Goal: Transaction & Acquisition: Purchase product/service

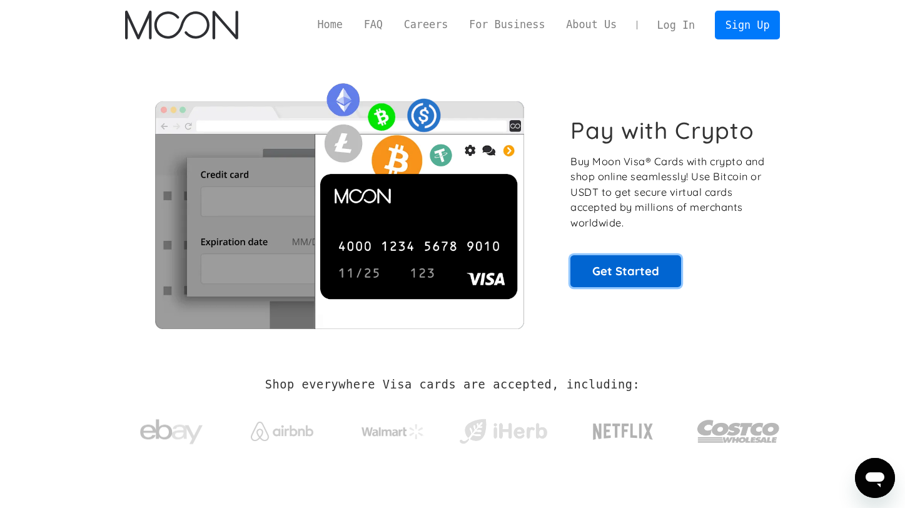
click at [636, 267] on link "Get Started" at bounding box center [625, 270] width 111 height 31
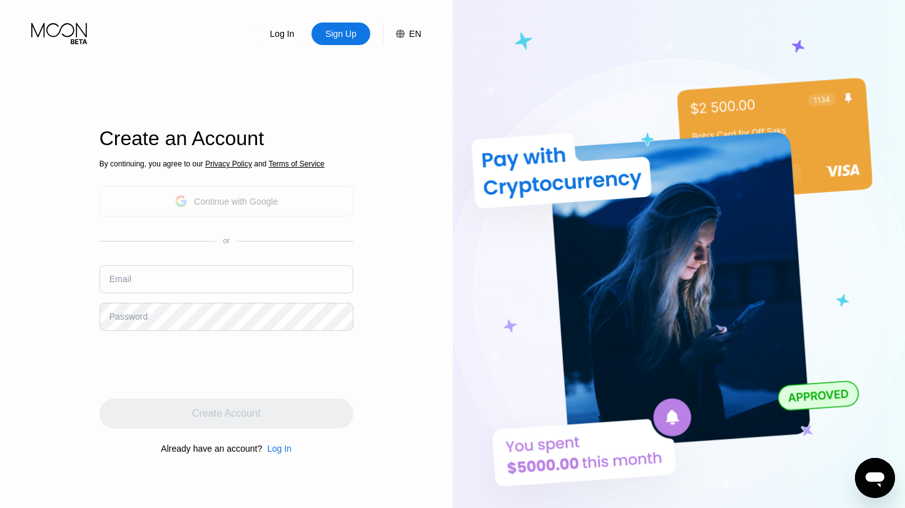
click at [220, 203] on div "Continue with Google" at bounding box center [236, 201] width 84 height 10
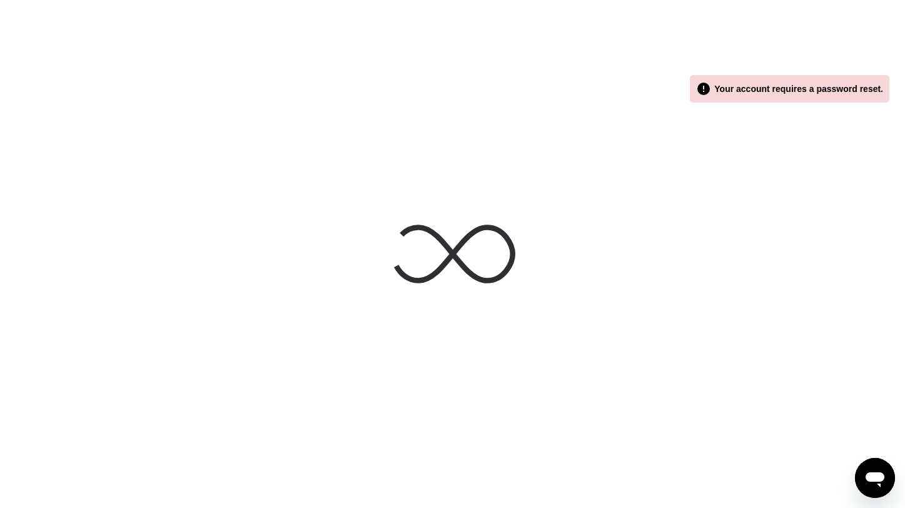
click at [766, 93] on div " Your account requires a password reset." at bounding box center [789, 88] width 187 height 15
click at [765, 89] on div " Your account requires a password reset." at bounding box center [789, 88] width 187 height 15
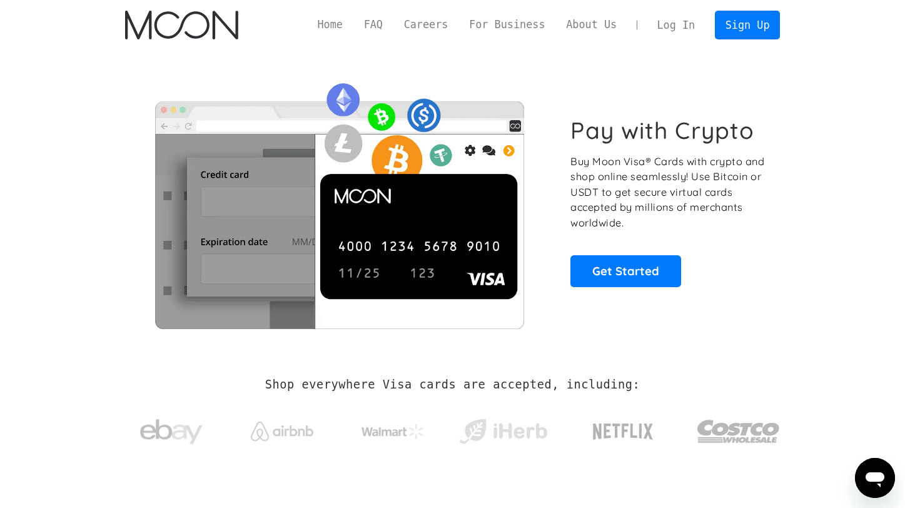
click at [676, 23] on link "Log In" at bounding box center [675, 25] width 59 height 28
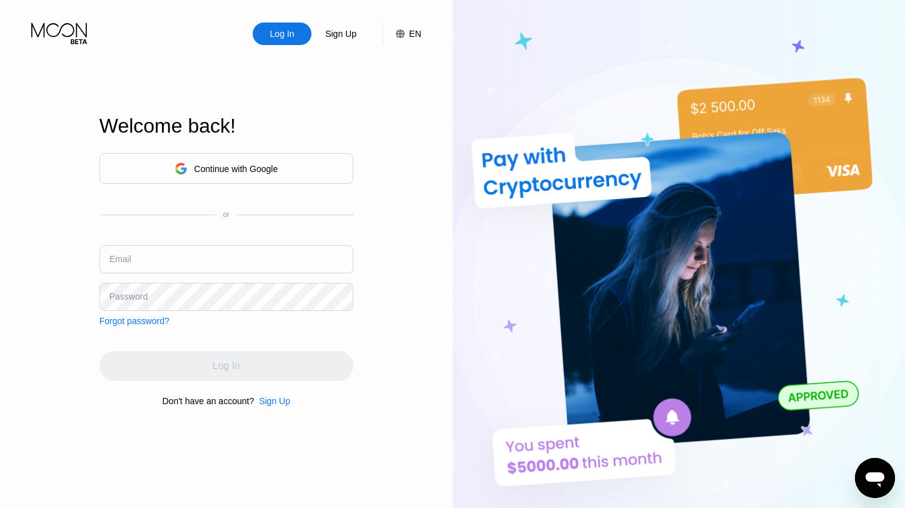
click at [206, 174] on div "Continue with Google" at bounding box center [225, 168] width 103 height 19
click at [276, 401] on div "Sign Up" at bounding box center [274, 401] width 31 height 10
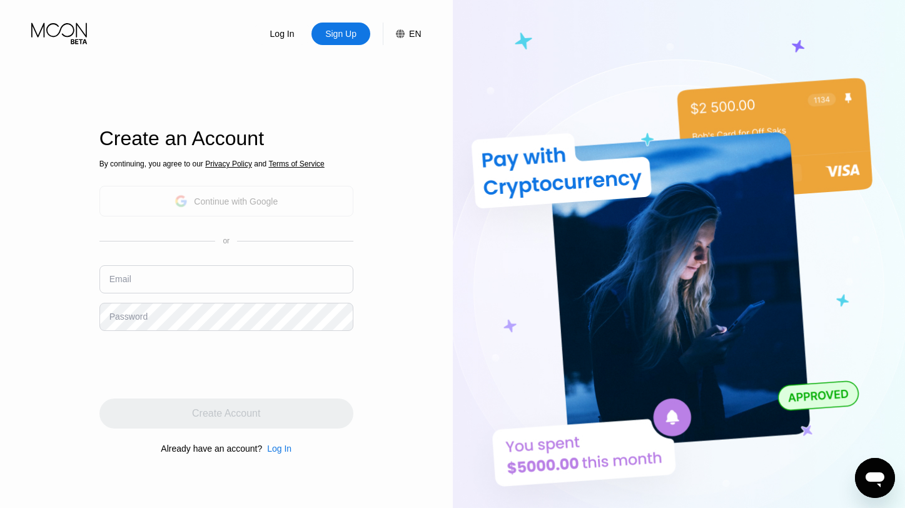
click at [270, 198] on div "Continue with Google" at bounding box center [236, 201] width 84 height 10
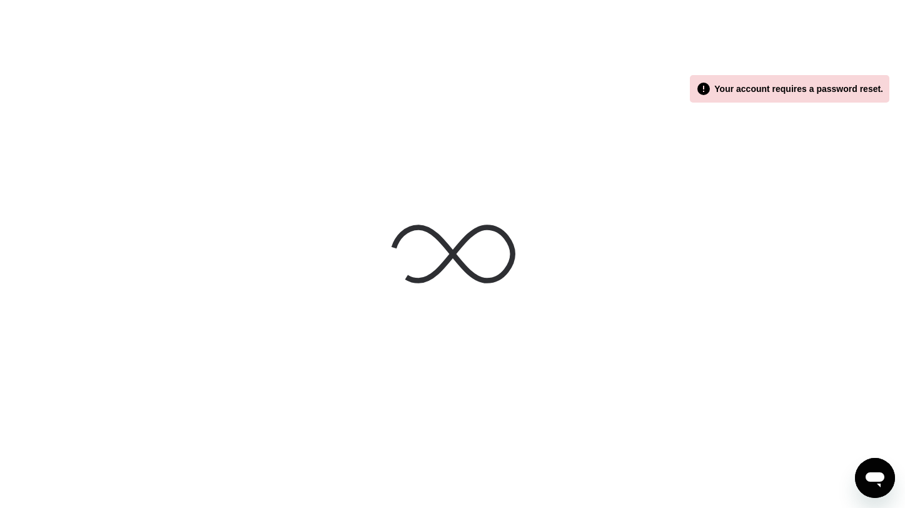
click at [777, 93] on div " Your account requires a password reset." at bounding box center [789, 88] width 187 height 15
click at [700, 89] on span "" at bounding box center [703, 88] width 15 height 15
click at [877, 480] on icon "Open messaging window" at bounding box center [874, 479] width 19 height 15
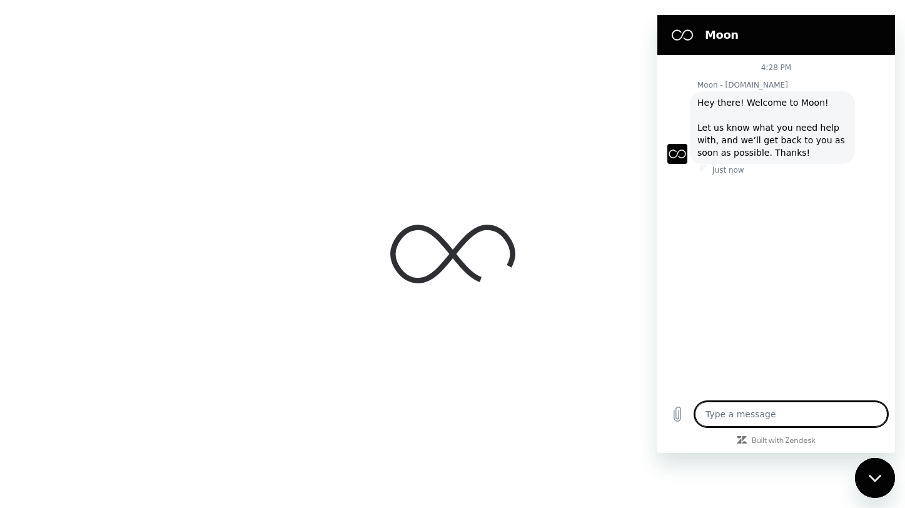
type textarea "x"
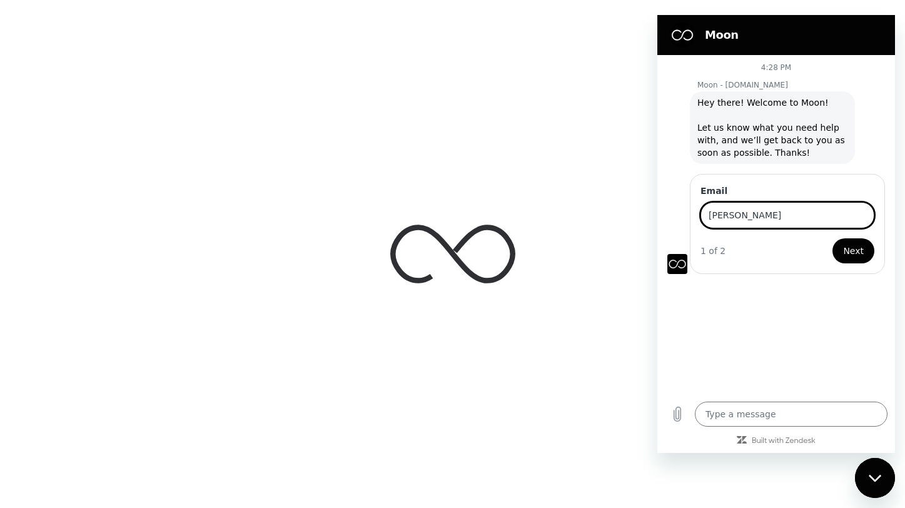
type input "[EMAIL_ADDRESS][DOMAIN_NAME]"
click at [842, 248] on button "Next" at bounding box center [853, 250] width 42 height 25
type textarea "x"
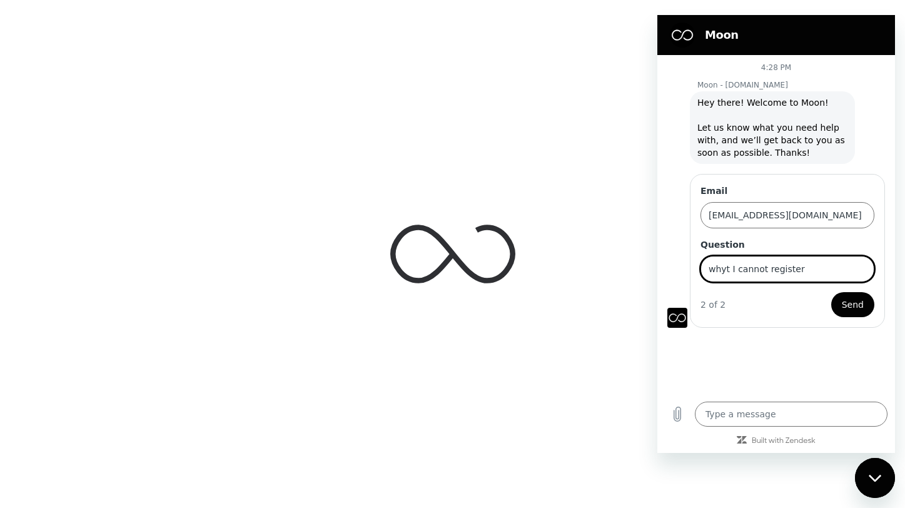
type input "whyt I cannot register"
click at [831, 292] on button "Send" at bounding box center [852, 304] width 43 height 25
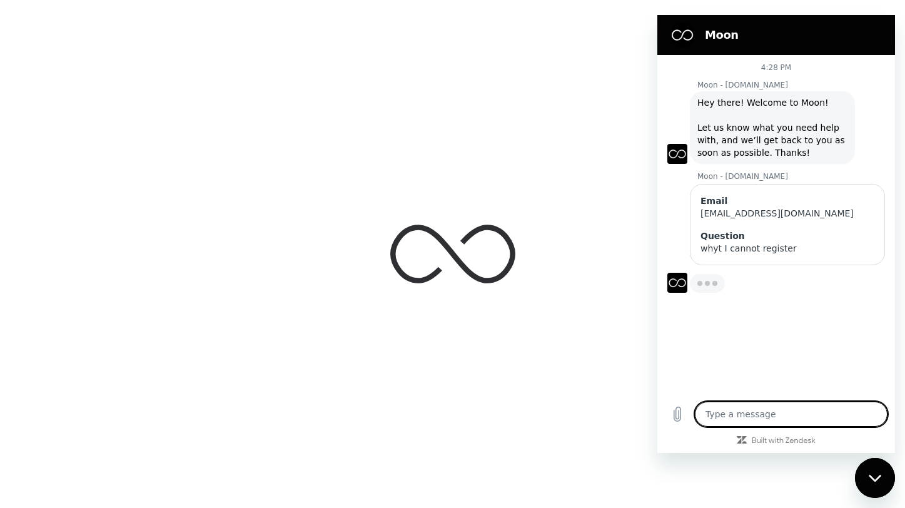
type textarea "x"
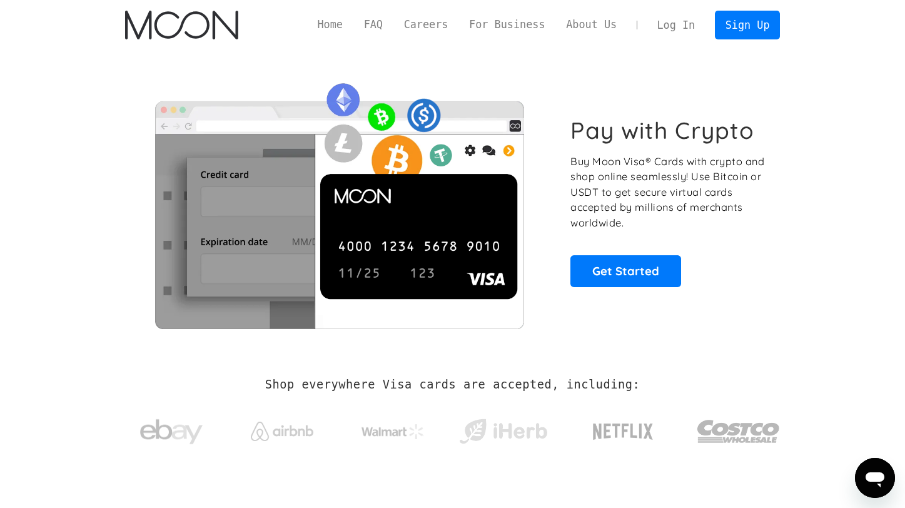
click at [673, 26] on link "Log In" at bounding box center [675, 25] width 59 height 28
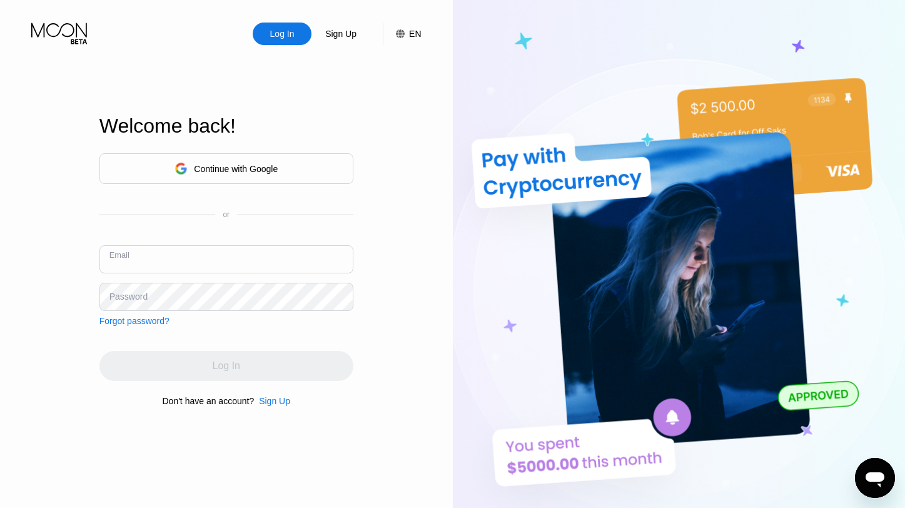
click at [214, 261] on input "text" at bounding box center [226, 259] width 254 height 28
click at [340, 34] on div "Sign Up" at bounding box center [341, 34] width 34 height 13
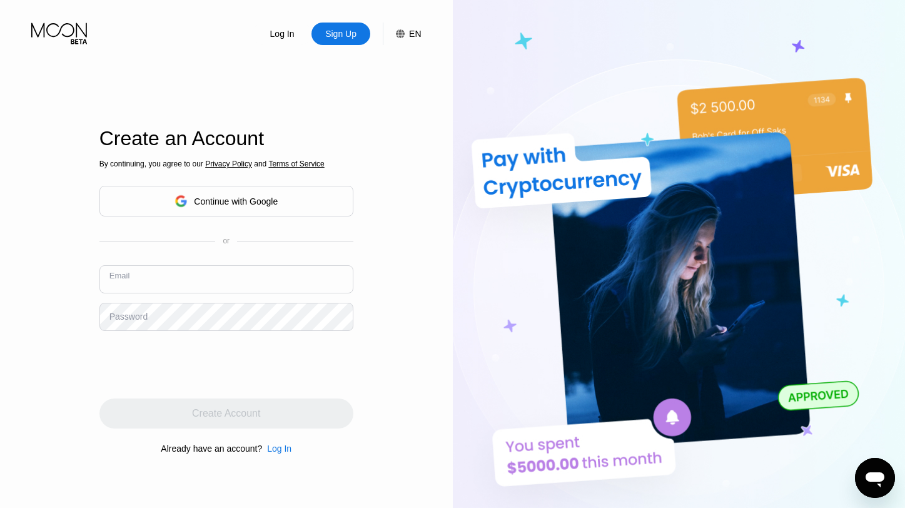
click at [197, 279] on input "text" at bounding box center [226, 279] width 254 height 28
type input "kevinluzbetak@gmail.com"
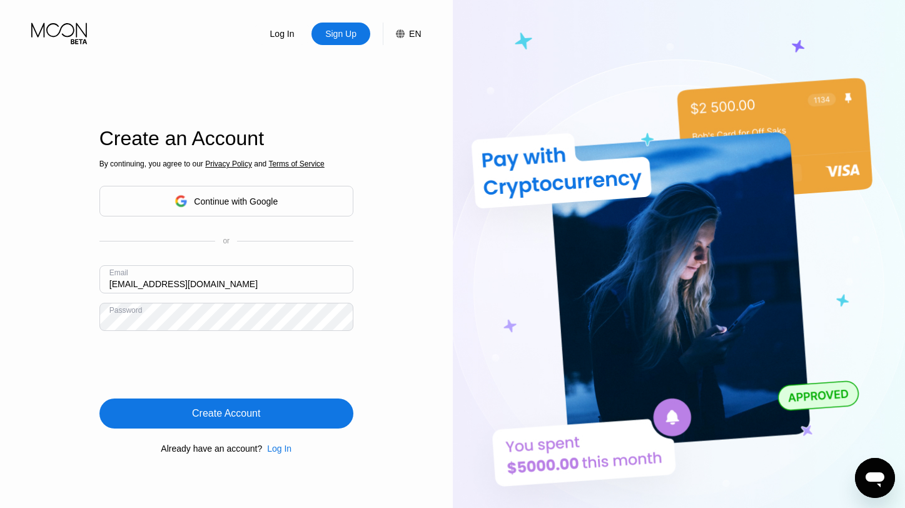
click at [196, 413] on div "Create Account" at bounding box center [226, 413] width 68 height 13
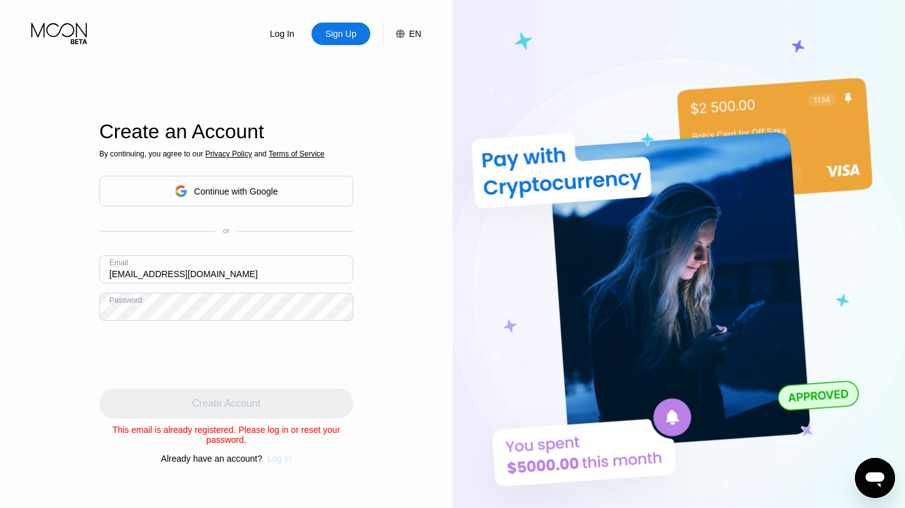
click at [286, 460] on div "Log In" at bounding box center [279, 458] width 24 height 10
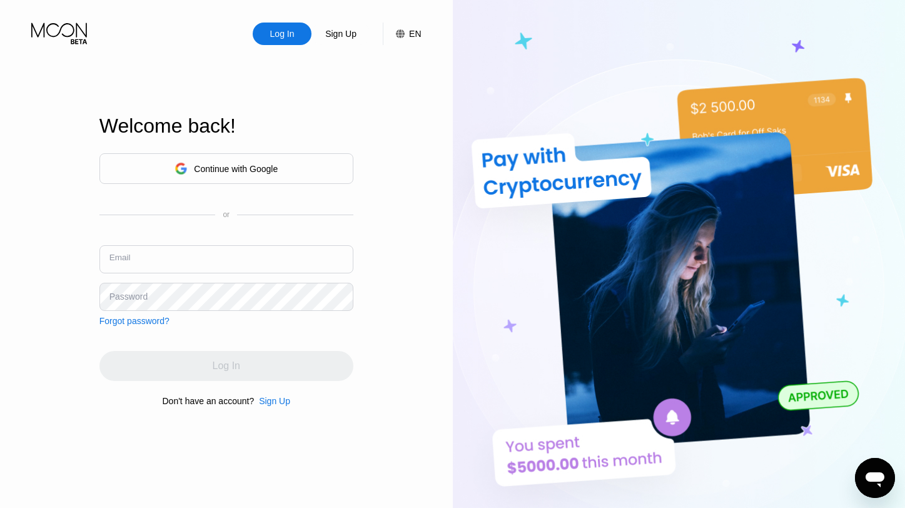
click at [239, 260] on input "text" at bounding box center [226, 259] width 254 height 28
type input "kevinluzbetak@gmail.com"
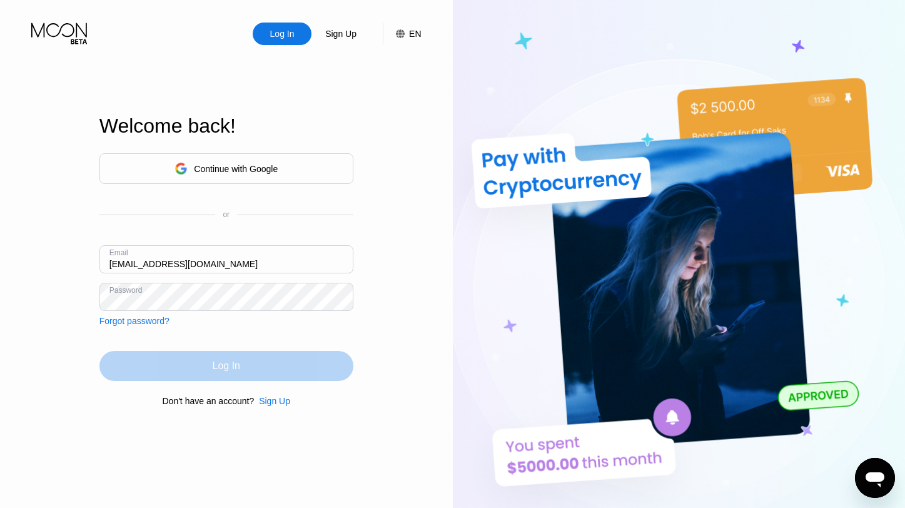
click at [198, 362] on div "Log In" at bounding box center [226, 366] width 254 height 30
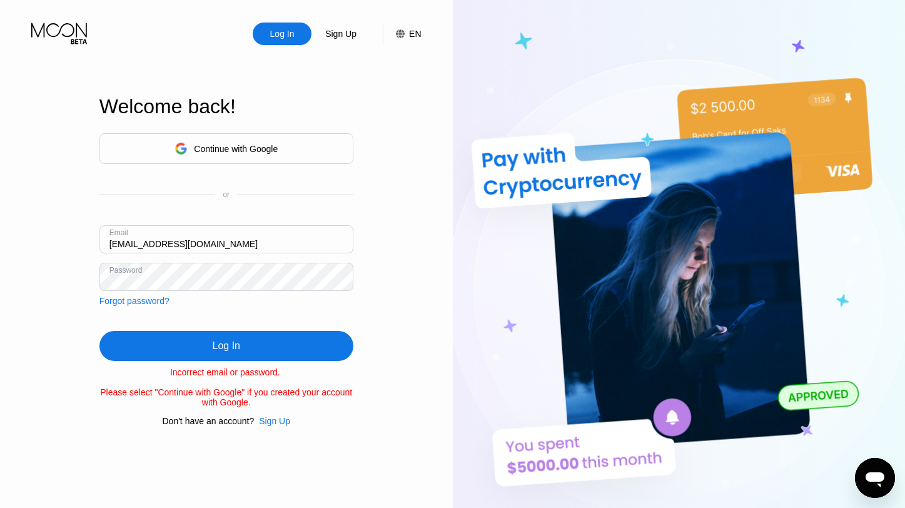
drag, startPoint x: 229, startPoint y: 240, endPoint x: 86, endPoint y: 239, distance: 142.5
click at [86, 239] on div "Log In Sign Up EN Language Select an item Save Welcome back! Continue with Goog…" at bounding box center [226, 279] width 453 height 558
click at [126, 301] on div "Forgot password?" at bounding box center [134, 301] width 70 height 10
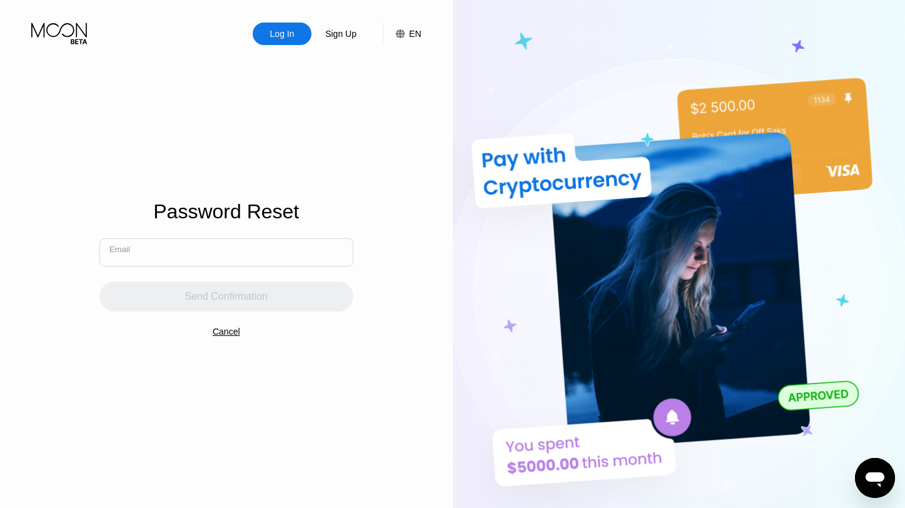
click at [224, 259] on input "text" at bounding box center [226, 252] width 254 height 28
paste input "kevinluzbetak@gmail.com"
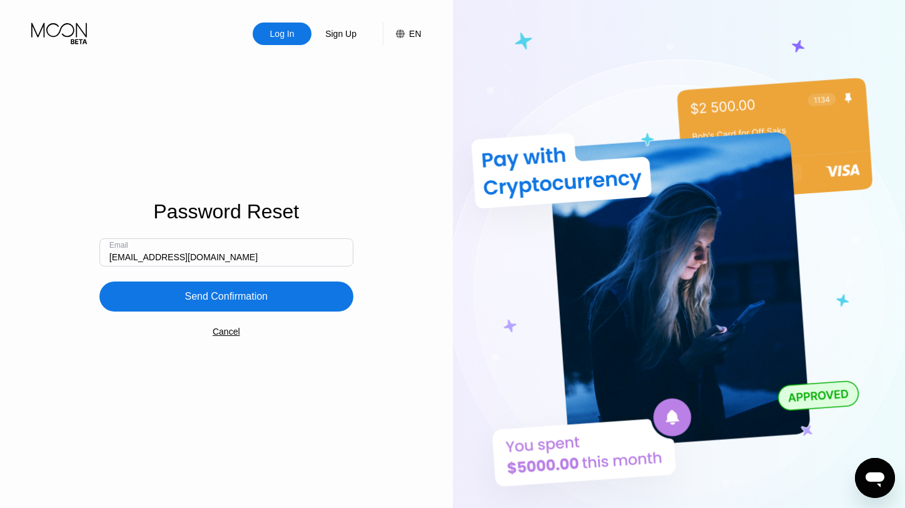
type input "kevinluzbetak@gmail.com"
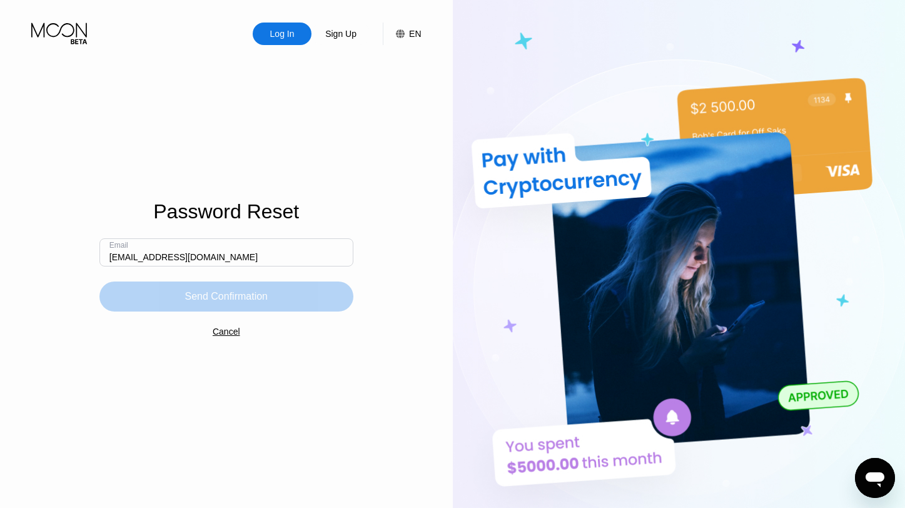
click at [149, 292] on div "Send Confirmation" at bounding box center [226, 296] width 254 height 30
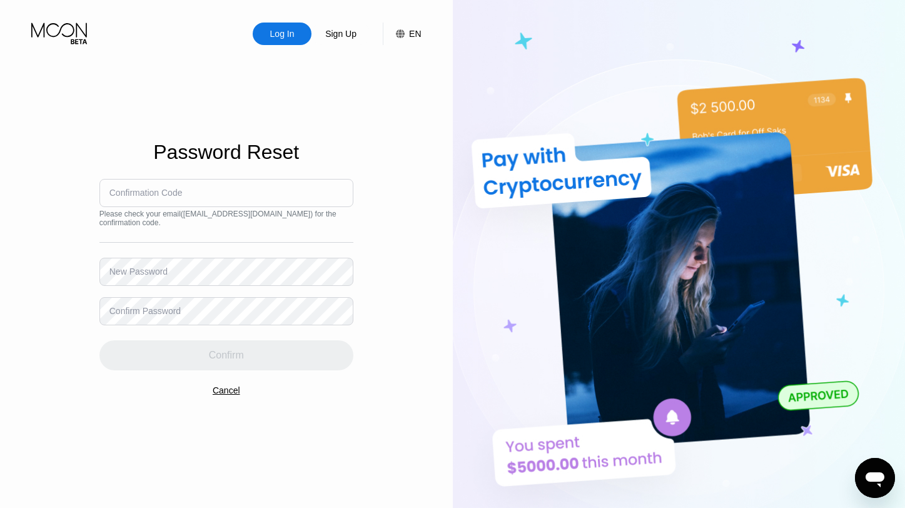
click at [251, 196] on input at bounding box center [226, 193] width 254 height 28
paste input "122959"
type input "122959"
click at [371, 376] on div "Log In Sign Up EN Language Select an item Save Password Reset Confirmation Code…" at bounding box center [226, 279] width 453 height 558
click at [67, 311] on div "Log In Sign Up EN Language Select an item Save Password Reset Confirmation Code…" at bounding box center [226, 279] width 453 height 558
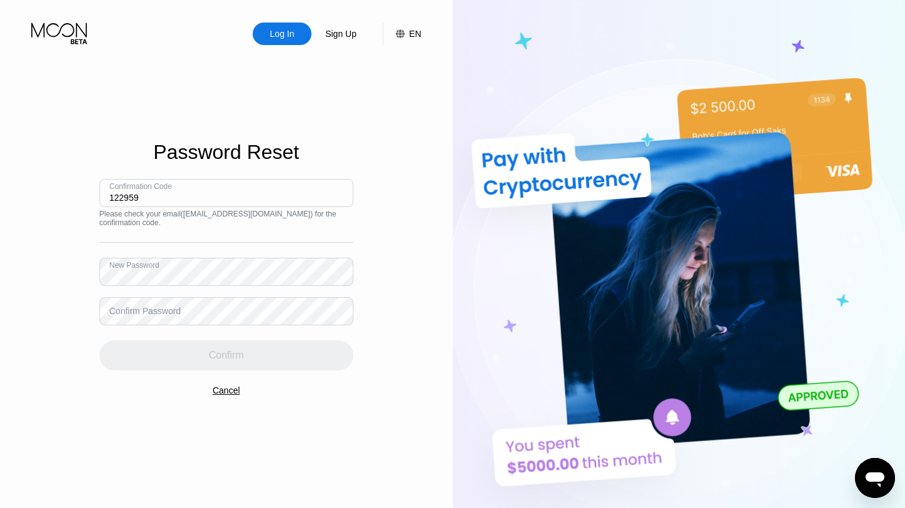
click at [132, 315] on div "Confirm Password" at bounding box center [144, 311] width 71 height 10
click at [85, 277] on div "Log In Sign Up EN Language Select an item Save Password Reset Confirmation Code…" at bounding box center [226, 279] width 453 height 558
click at [53, 273] on div "Log In Sign Up EN Language Select an item Save Password Reset Confirmation Code…" at bounding box center [226, 279] width 453 height 558
click at [391, 332] on div "Log In Sign Up EN Language Select an item Save Password Reset Confirmation Code…" at bounding box center [226, 279] width 453 height 558
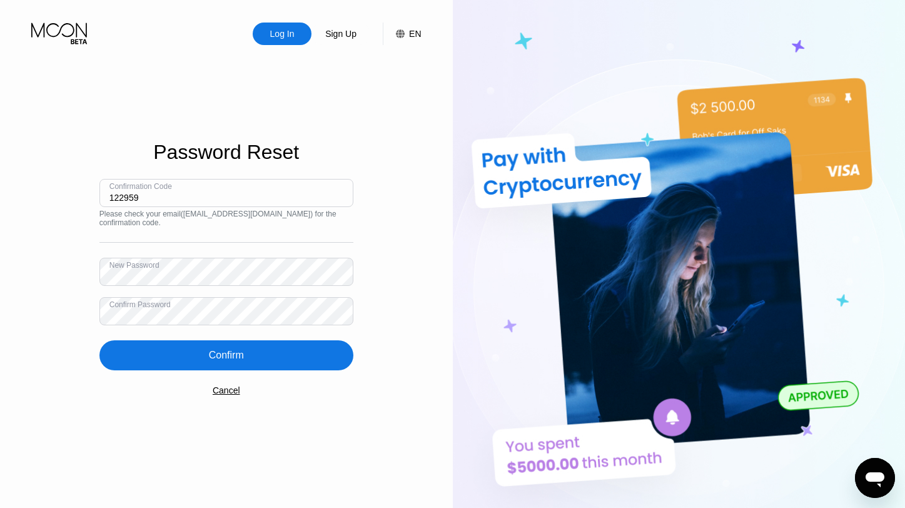
click at [231, 354] on div "Confirm" at bounding box center [226, 355] width 35 height 13
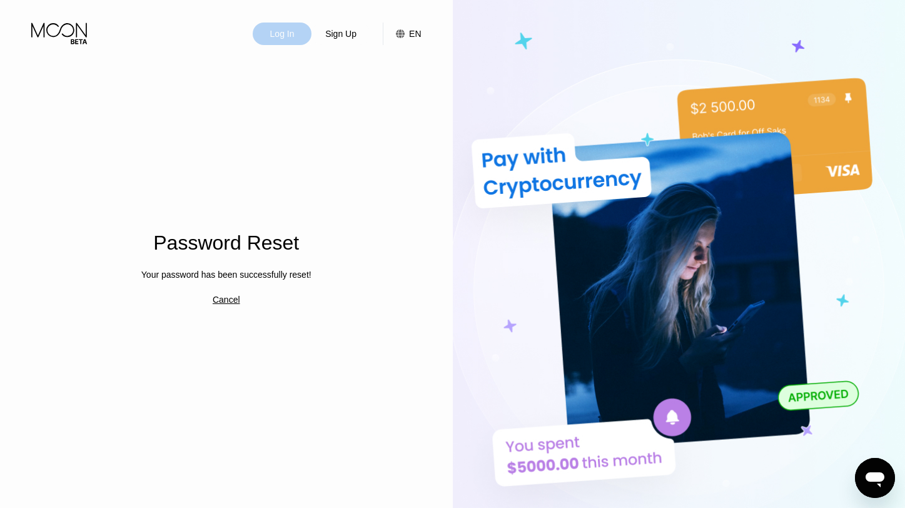
click at [283, 34] on div "Log In" at bounding box center [282, 34] width 27 height 13
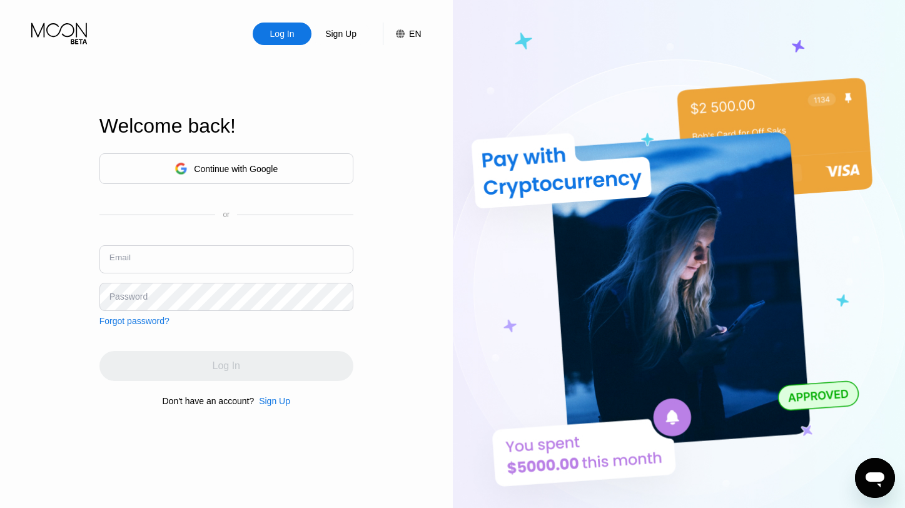
click at [218, 263] on input "text" at bounding box center [226, 259] width 254 height 28
type input "kevinluzbetak@gmail.com"
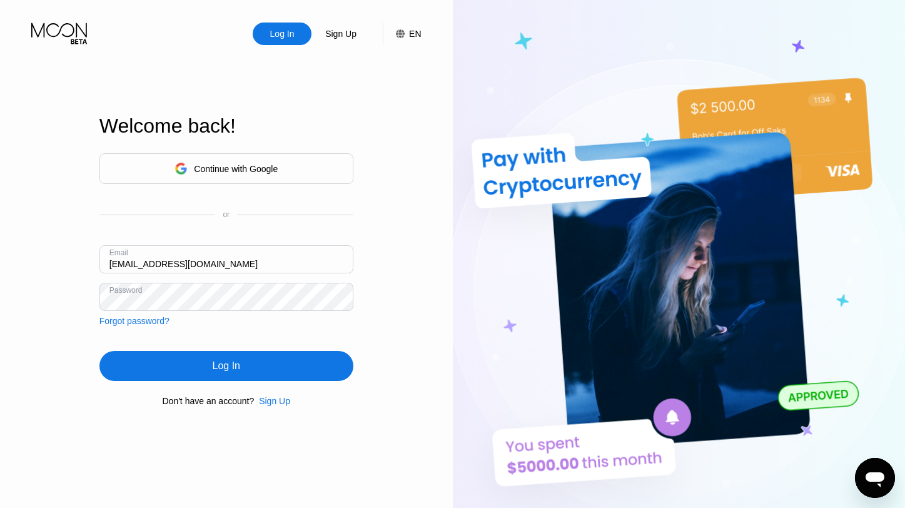
click at [60, 294] on div "Log In Sign Up EN Language Select an item Save Welcome back! Continue with Goog…" at bounding box center [226, 279] width 453 height 558
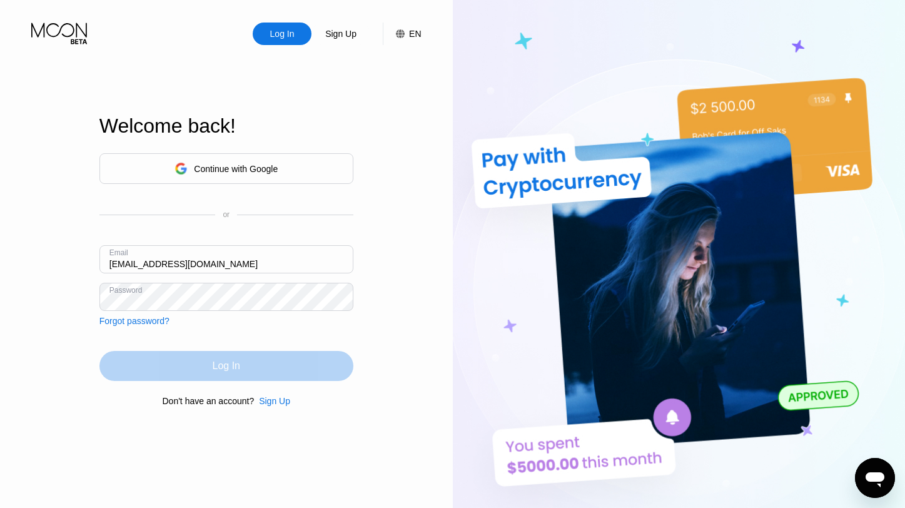
click at [321, 372] on div "Log In" at bounding box center [226, 366] width 254 height 30
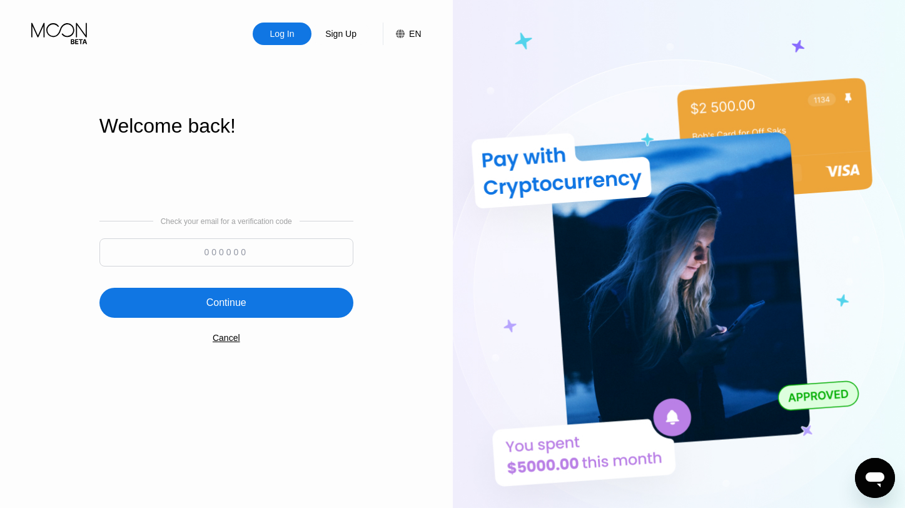
click at [340, 224] on div "Check your email for a verification code" at bounding box center [226, 221] width 254 height 9
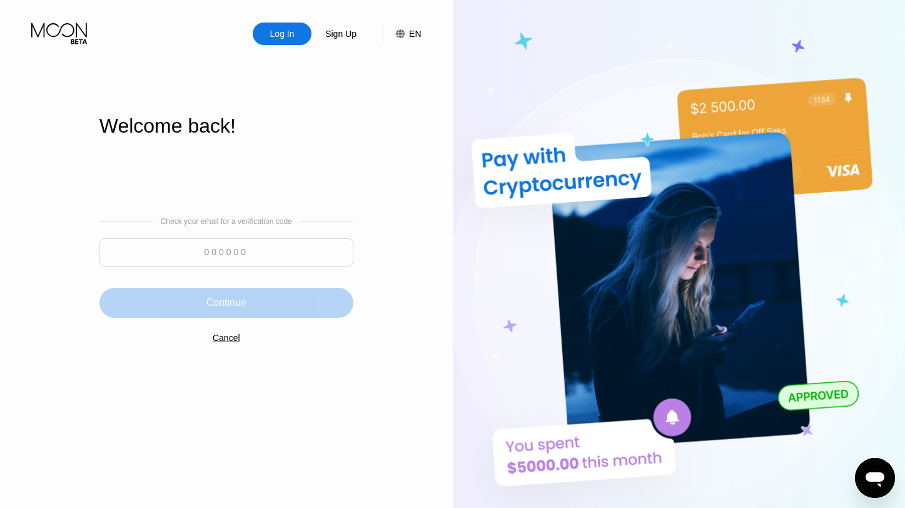
click at [233, 302] on div "Continue" at bounding box center [226, 302] width 40 height 13
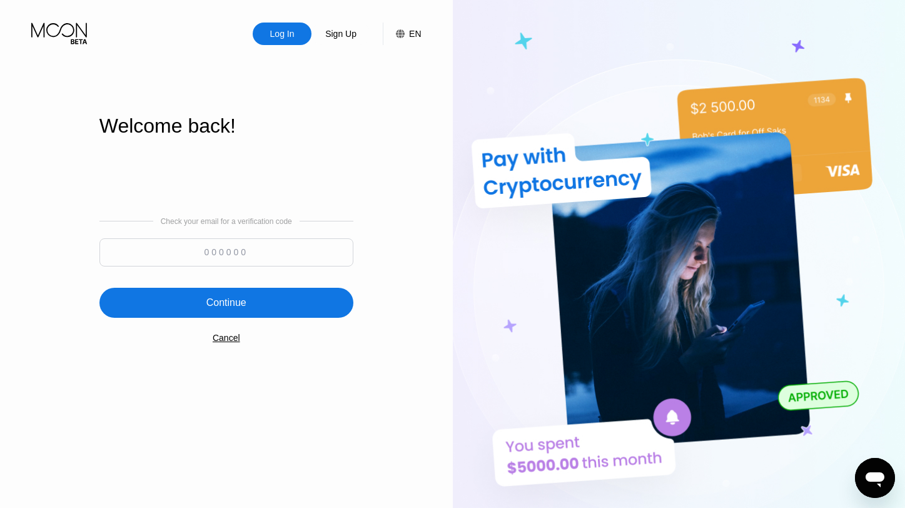
click at [249, 258] on input at bounding box center [226, 252] width 254 height 28
click at [284, 31] on div "Log In" at bounding box center [282, 34] width 27 height 13
click at [184, 250] on input at bounding box center [226, 252] width 254 height 28
paste input "122959"
type input "122959"
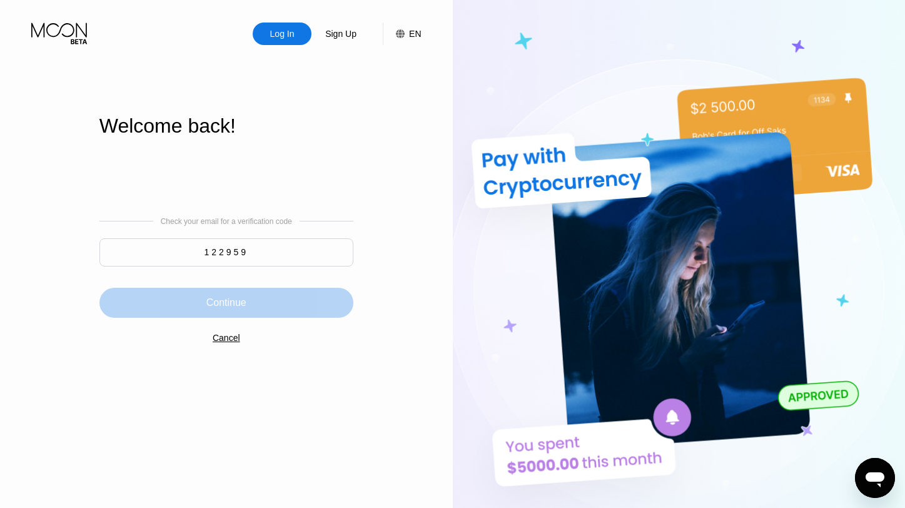
click at [221, 303] on div "Continue" at bounding box center [226, 302] width 40 height 13
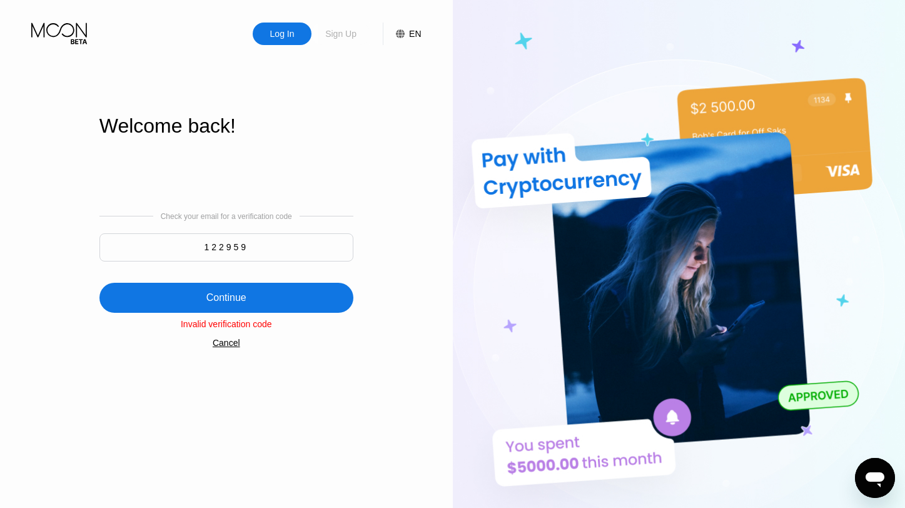
click at [348, 34] on div "Sign Up" at bounding box center [341, 34] width 34 height 13
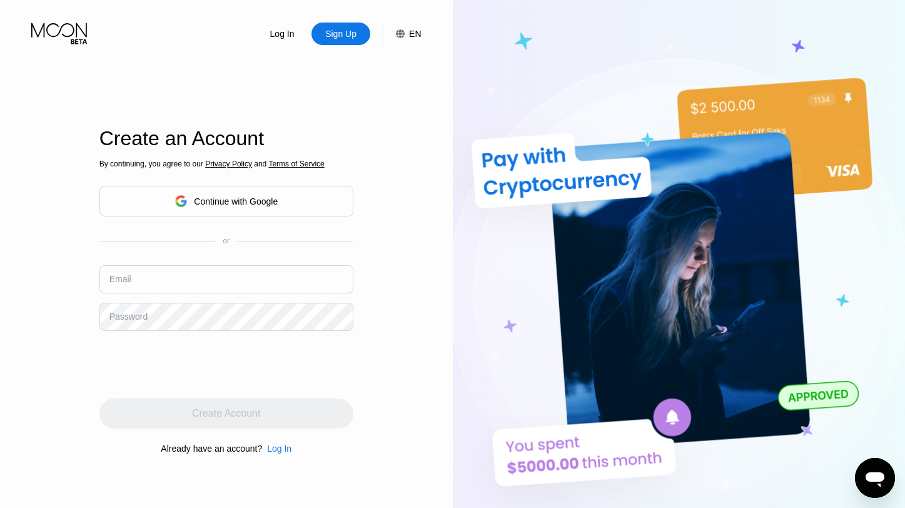
click at [189, 283] on input "text" at bounding box center [226, 279] width 254 height 28
type input "kevinluzbetak@gmail.com"
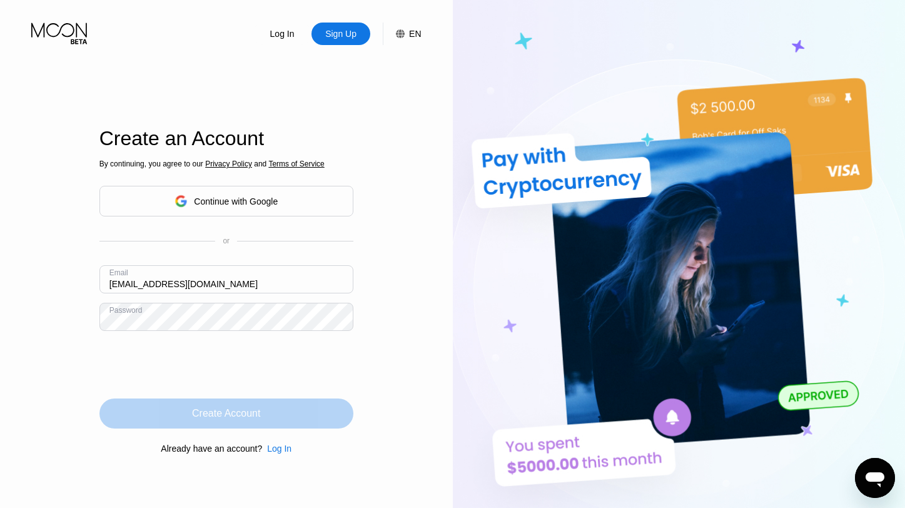
click at [215, 416] on div "Create Account" at bounding box center [226, 413] width 68 height 13
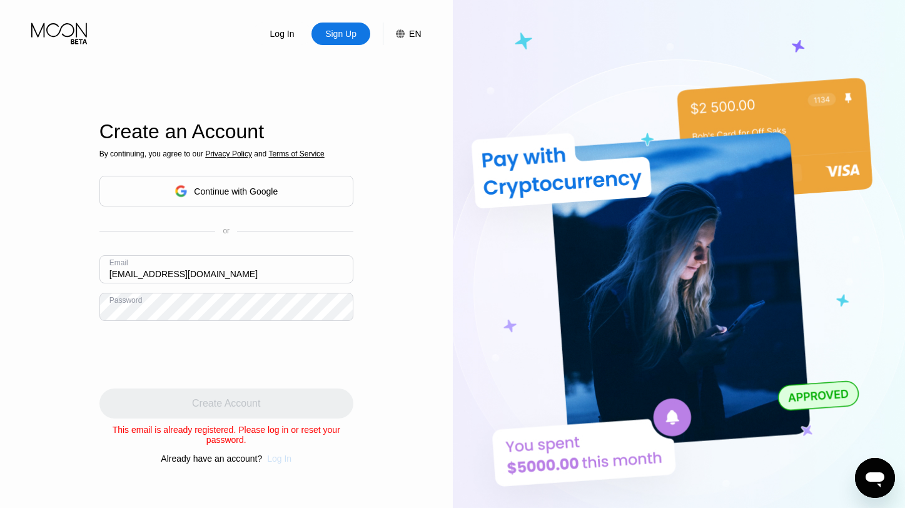
click at [282, 460] on div "Log In" at bounding box center [279, 458] width 24 height 10
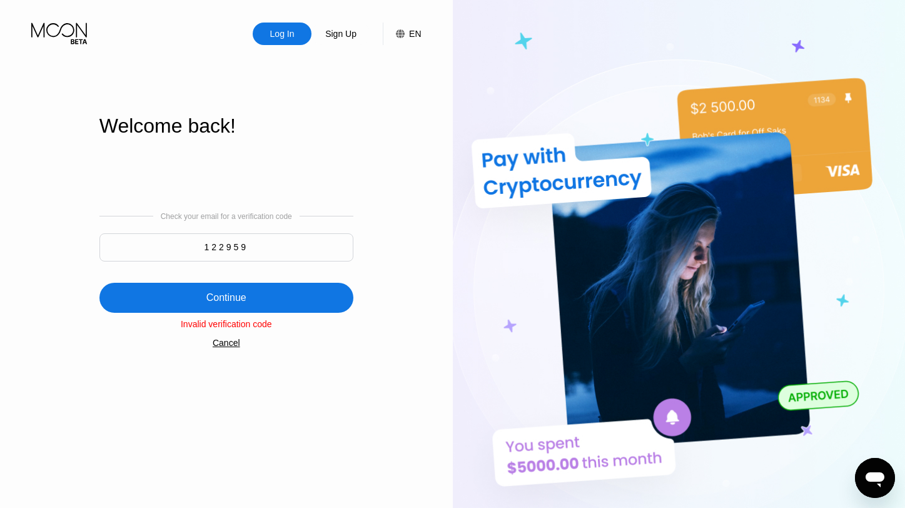
click at [263, 289] on div "Continue" at bounding box center [226, 298] width 254 height 30
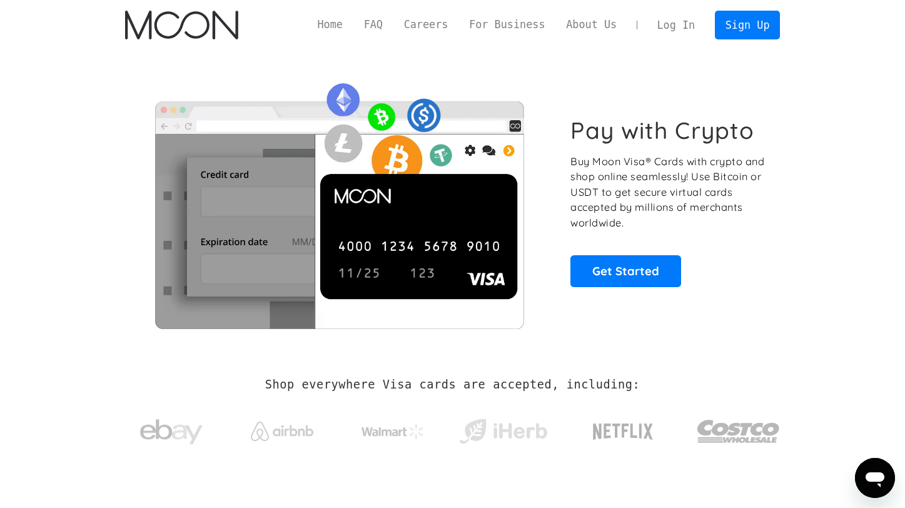
click at [680, 23] on link "Log In" at bounding box center [675, 25] width 59 height 28
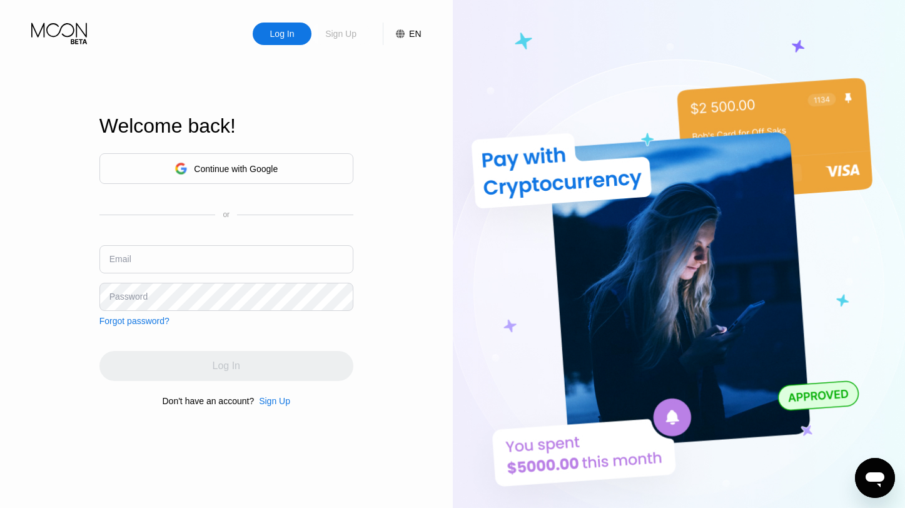
click at [341, 34] on div "Sign Up" at bounding box center [341, 34] width 34 height 13
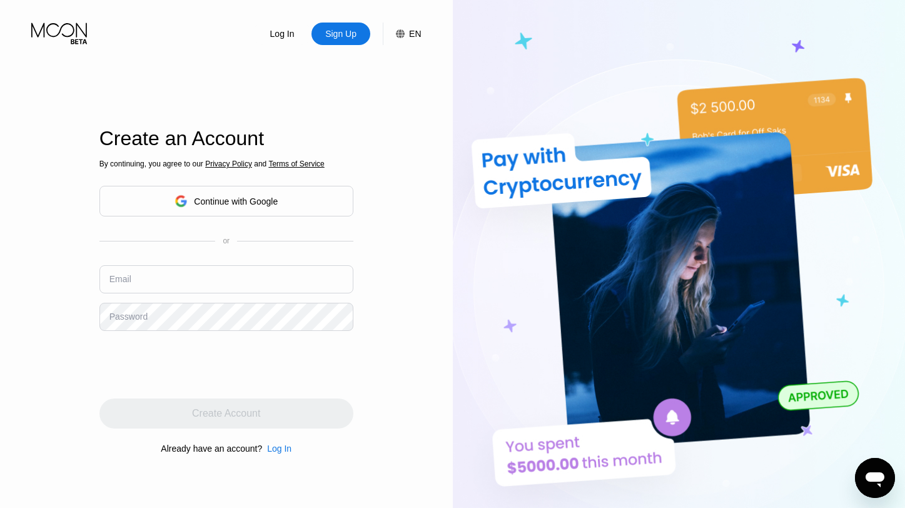
click at [268, 201] on div "Continue with Google" at bounding box center [236, 201] width 84 height 10
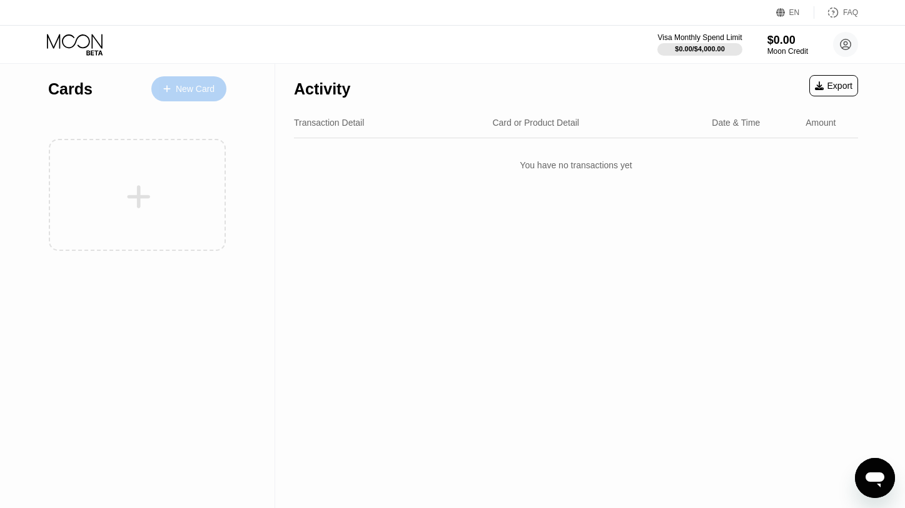
click at [189, 89] on div "New Card" at bounding box center [195, 89] width 39 height 11
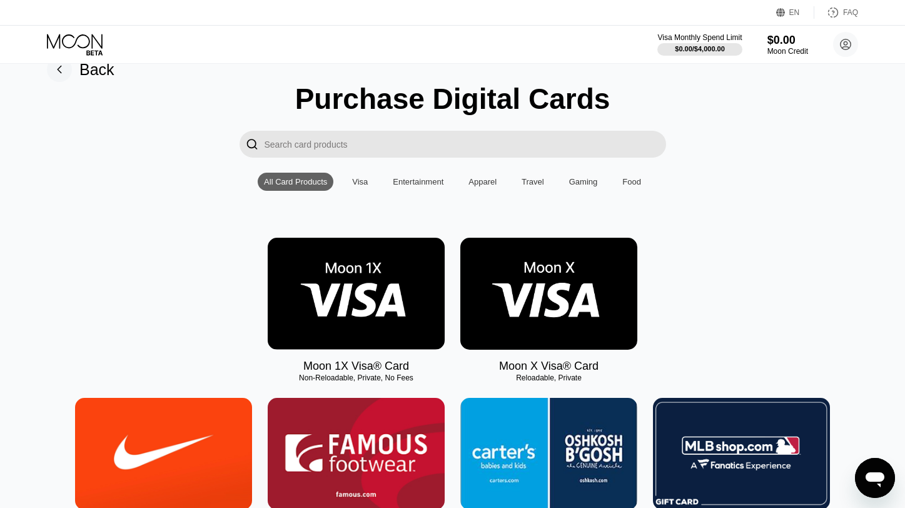
scroll to position [24, 0]
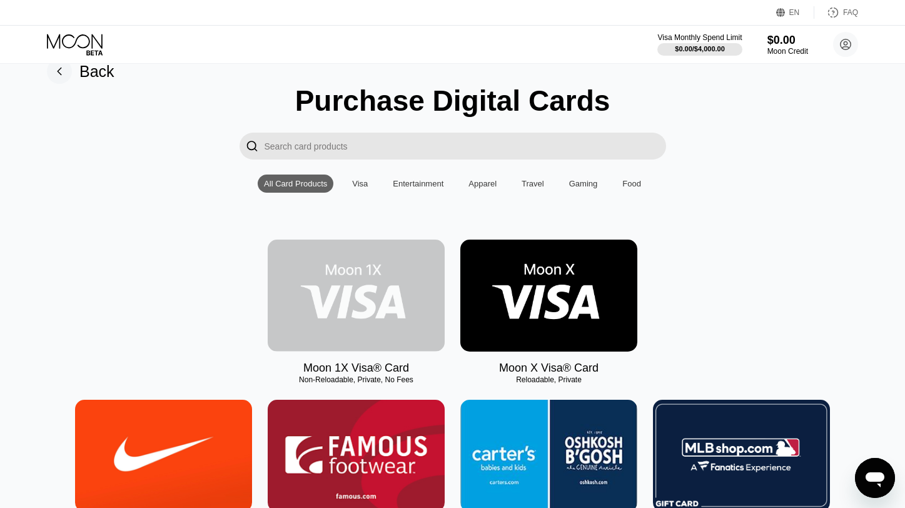
click at [359, 272] on img at bounding box center [356, 295] width 177 height 112
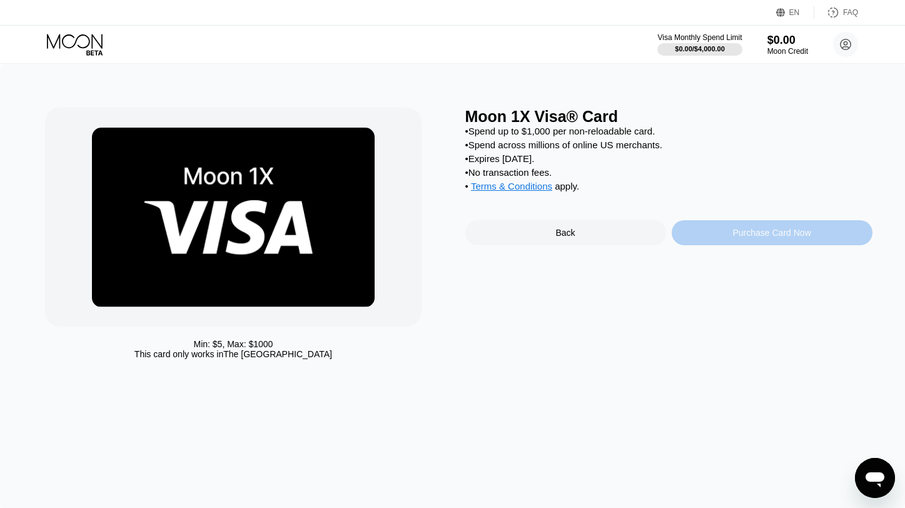
click at [750, 236] on div "Purchase Card Now" at bounding box center [771, 233] width 78 height 10
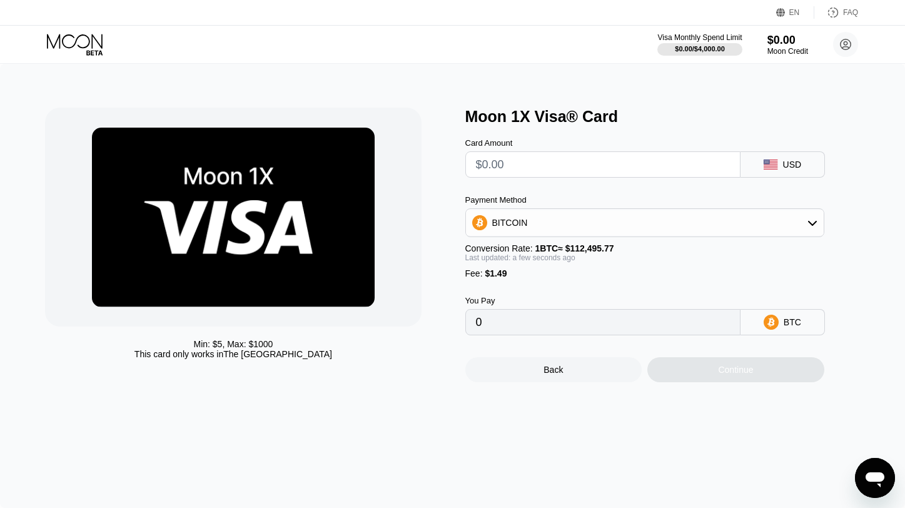
click at [580, 164] on input "text" at bounding box center [603, 164] width 254 height 25
type input "$1"
type input "0.00002214"
type input "$10"
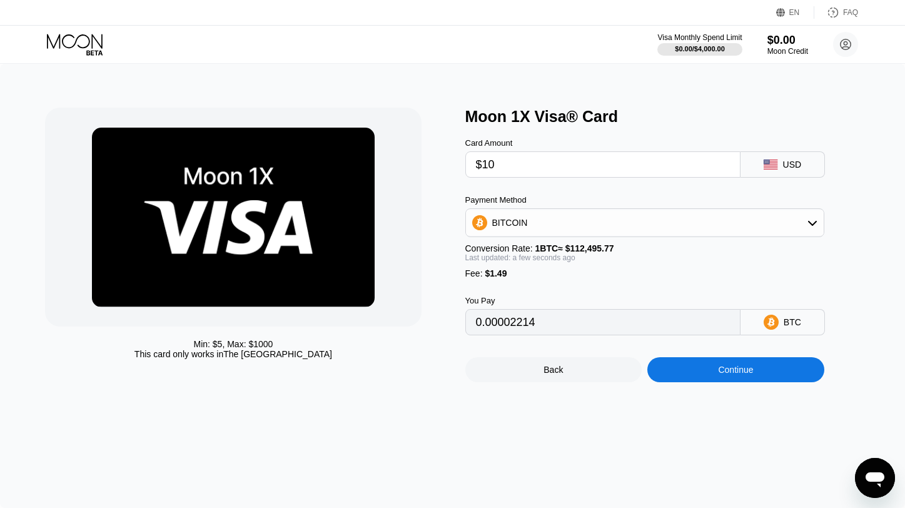
type input "0.00010214"
type input "$100"
type input "0.00090217"
type input "$1000"
type input "0.00890247"
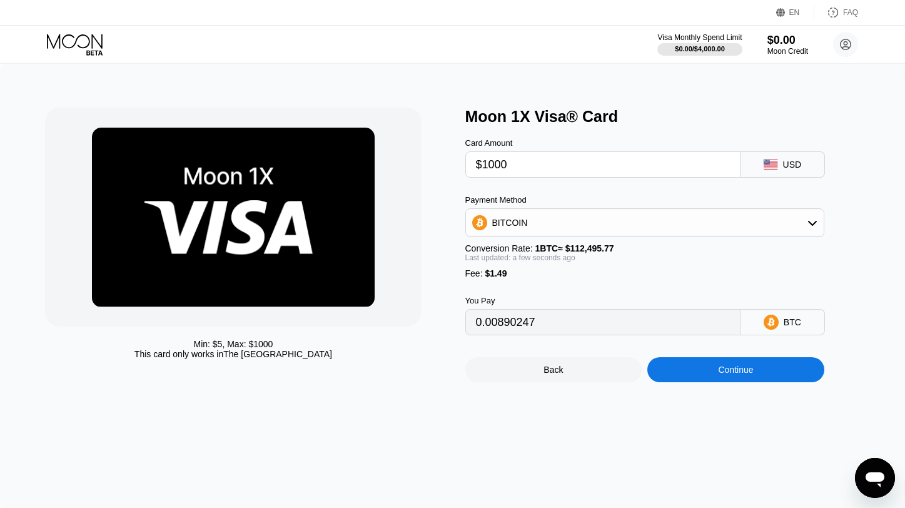
type input "$100"
type input "0.00090217"
type input "$1000"
type input "0.00890247"
type input "$1000"
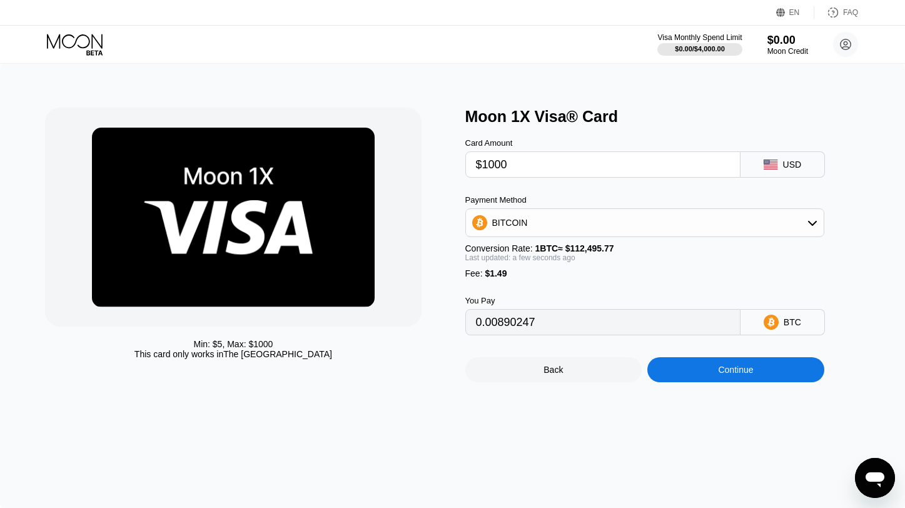
click at [584, 48] on div "Visa Monthly Spend Limit $0.00 / $4,000.00 $0.00 Moon Credit Kevin Luzbetak luz…" at bounding box center [452, 45] width 905 height 38
click at [730, 236] on div "BITCOIN" at bounding box center [644, 222] width 359 height 29
click at [740, 226] on div "BITCOIN" at bounding box center [645, 222] width 358 height 25
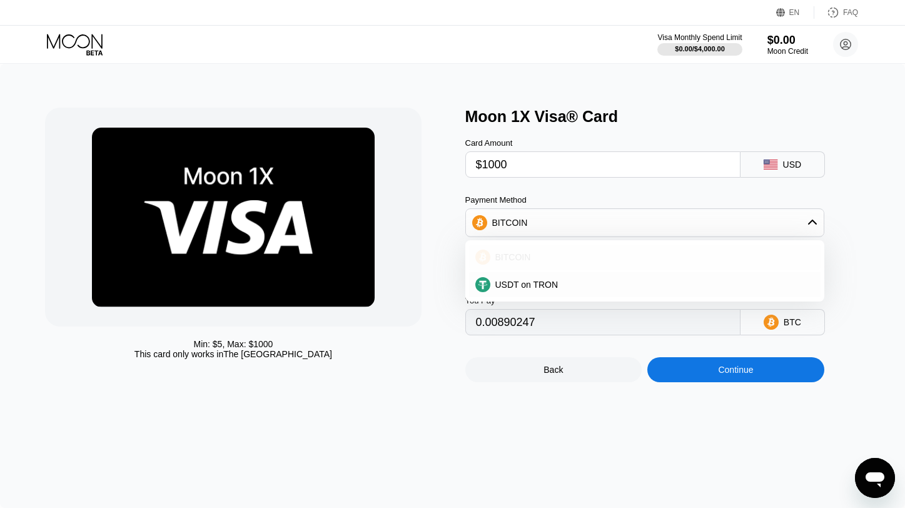
click at [726, 254] on div "BITCOIN" at bounding box center [652, 257] width 324 height 10
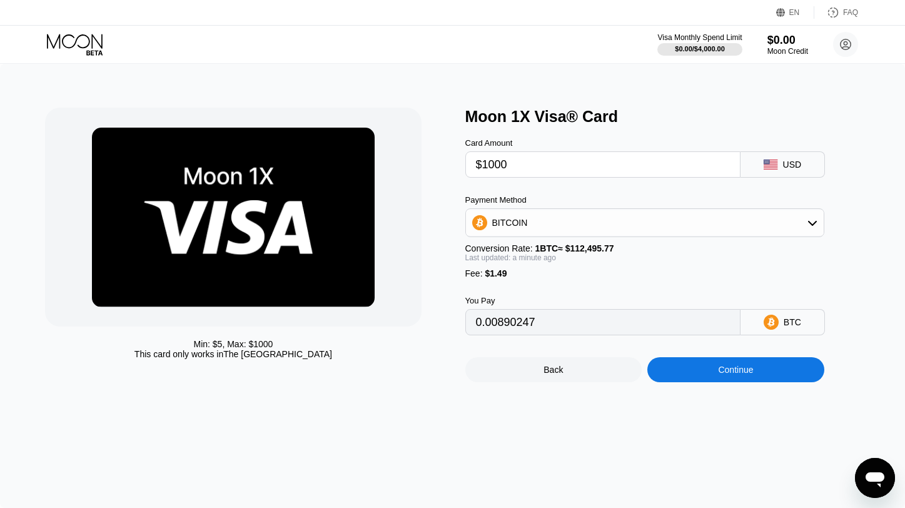
drag, startPoint x: 485, startPoint y: 322, endPoint x: 650, endPoint y: 321, distance: 165.7
click at [650, 321] on input "0.00890247" at bounding box center [603, 321] width 254 height 25
click at [609, 321] on input "0.00890247" at bounding box center [603, 321] width 254 height 25
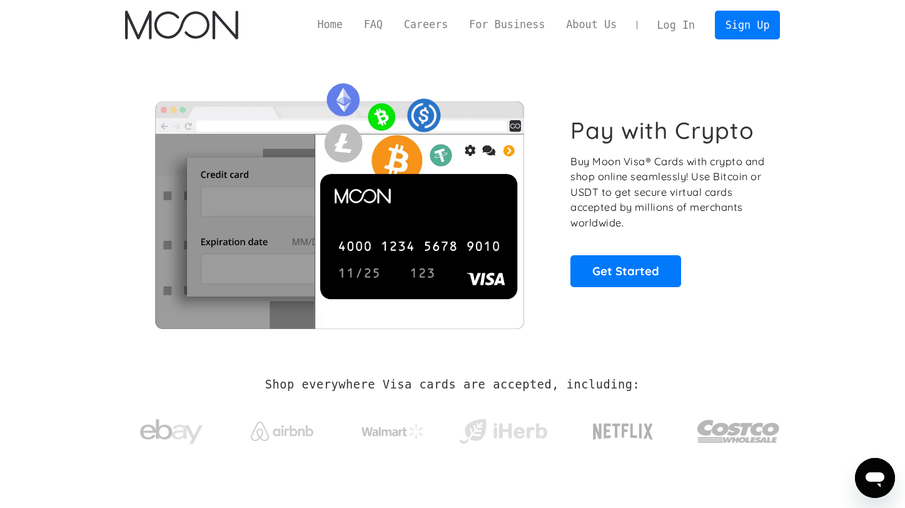
click at [676, 28] on link "Log In" at bounding box center [675, 25] width 59 height 28
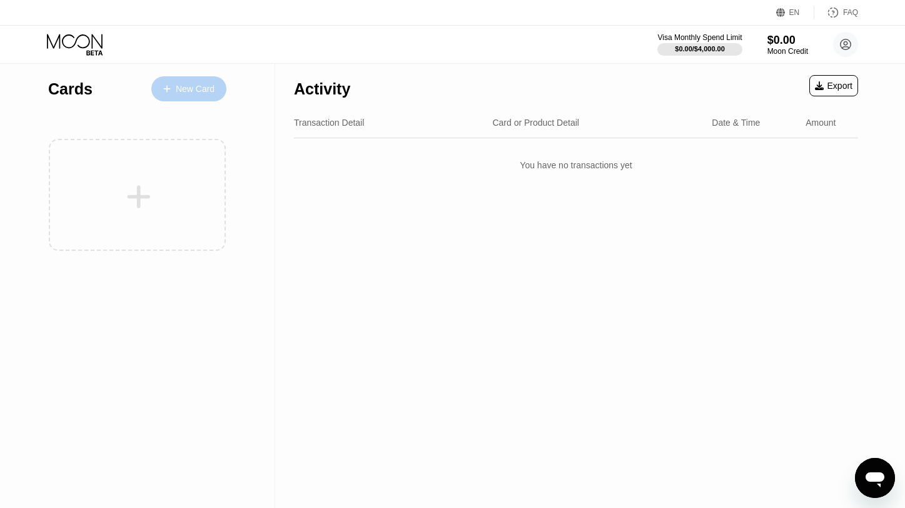
click at [181, 91] on div "New Card" at bounding box center [195, 89] width 39 height 11
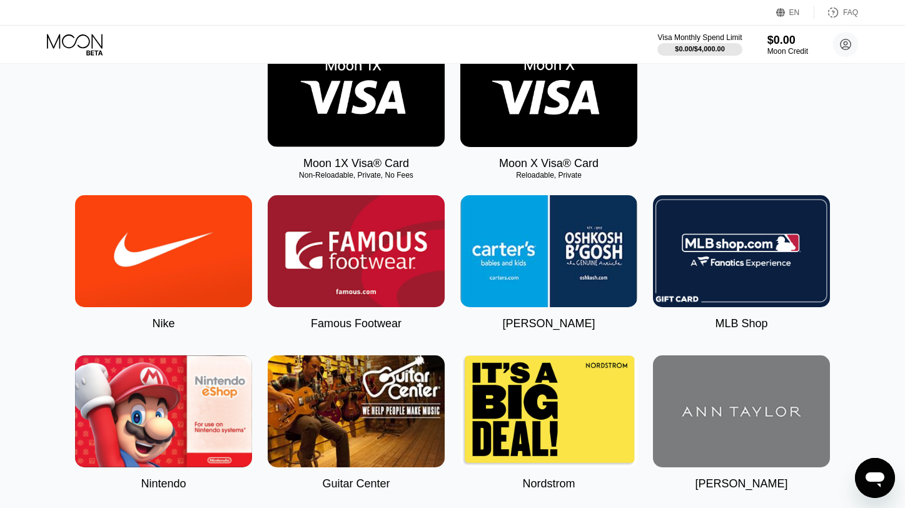
scroll to position [273, 0]
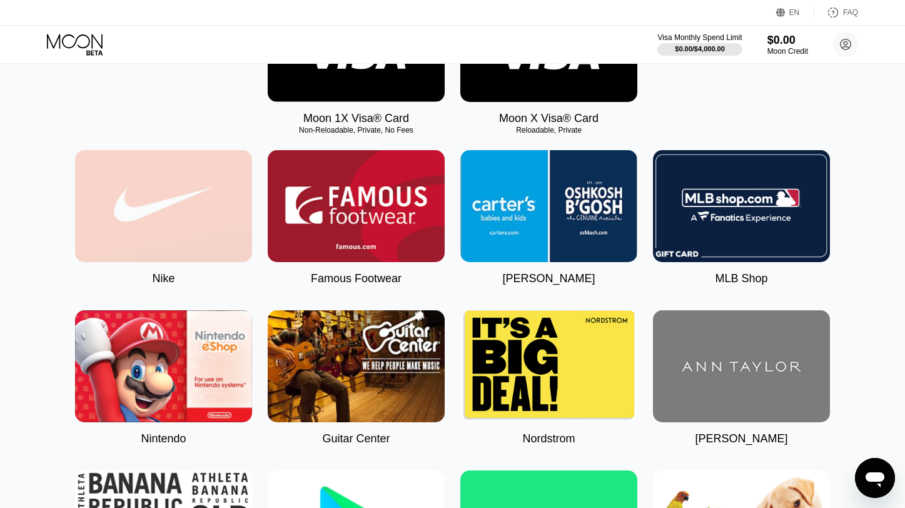
click at [138, 179] on img at bounding box center [163, 206] width 177 height 112
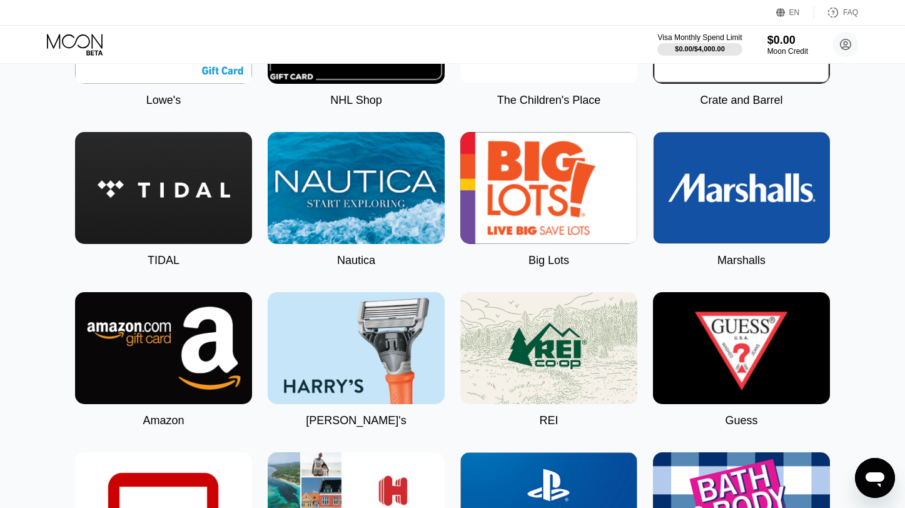
scroll to position [1984, 0]
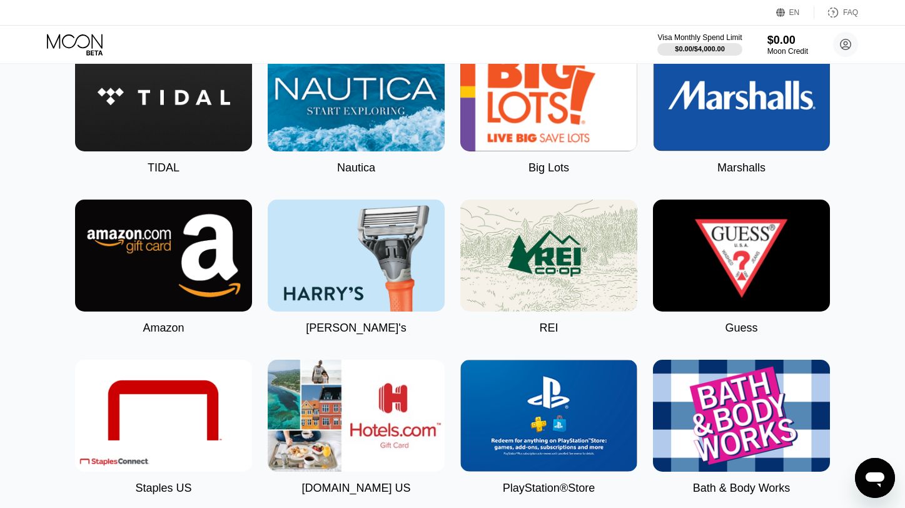
click at [186, 258] on img at bounding box center [163, 255] width 177 height 112
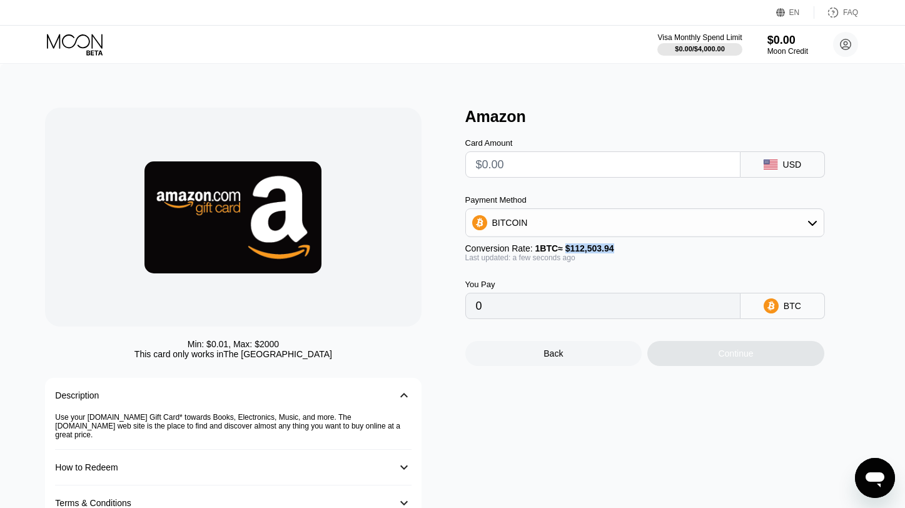
drag, startPoint x: 569, startPoint y: 249, endPoint x: 622, endPoint y: 248, distance: 53.1
click at [614, 248] on span "1 BTC ≈ $112,503.94" at bounding box center [574, 248] width 79 height 10
copy span "$112,503.94"
click at [394, 189] on div at bounding box center [233, 217] width 376 height 219
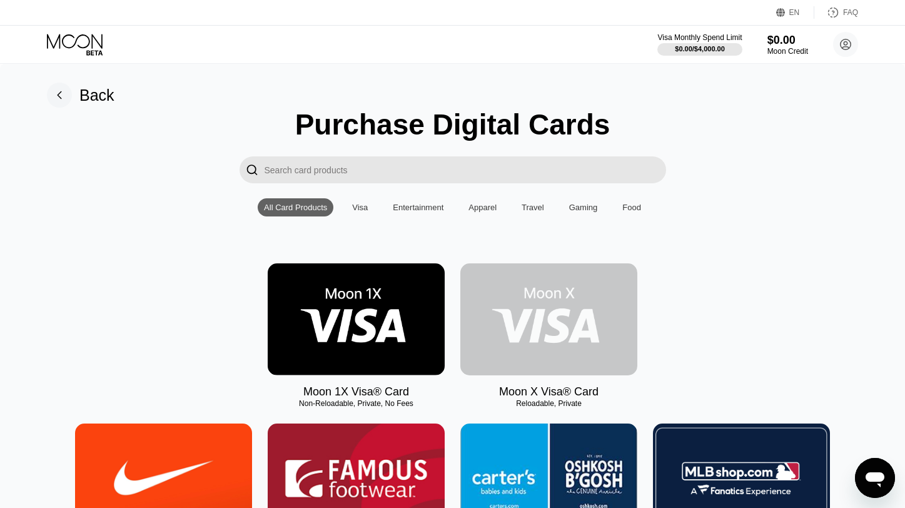
click at [531, 315] on img at bounding box center [548, 319] width 177 height 112
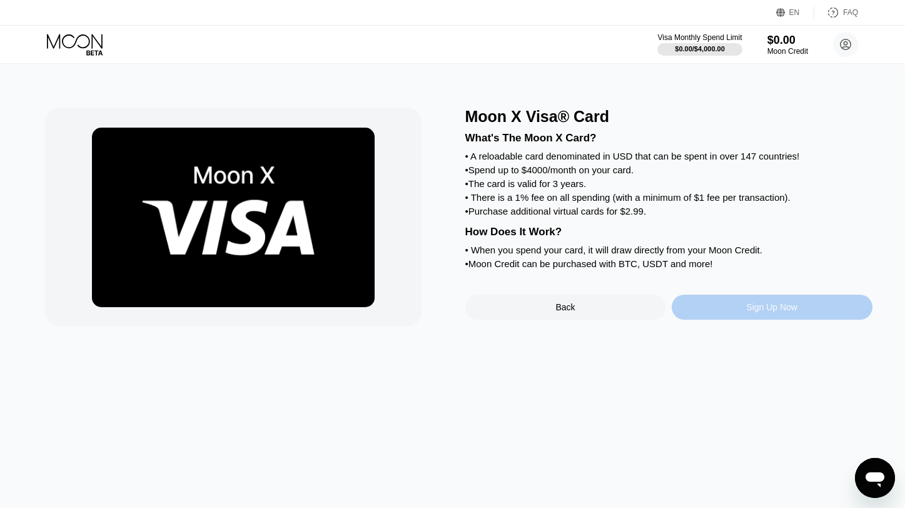
click at [731, 306] on div "Sign Up Now" at bounding box center [771, 306] width 201 height 25
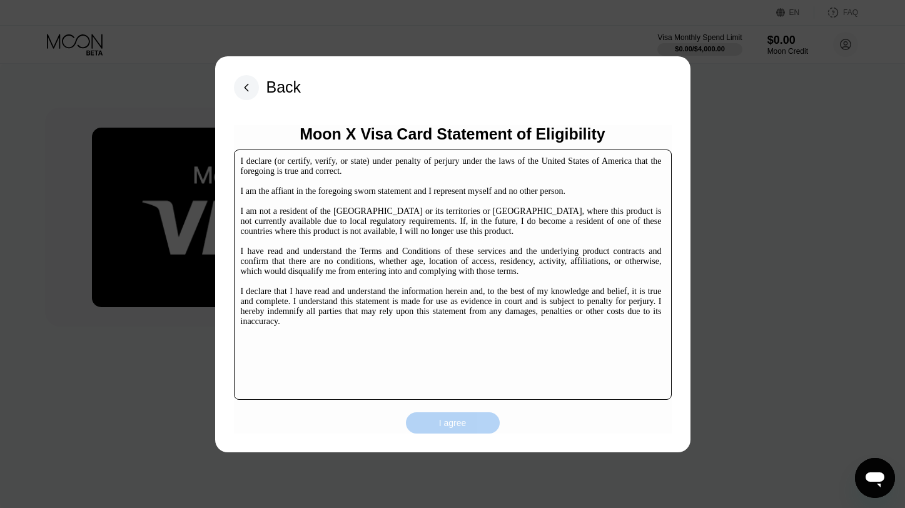
click at [473, 421] on div "I agree" at bounding box center [453, 422] width 94 height 21
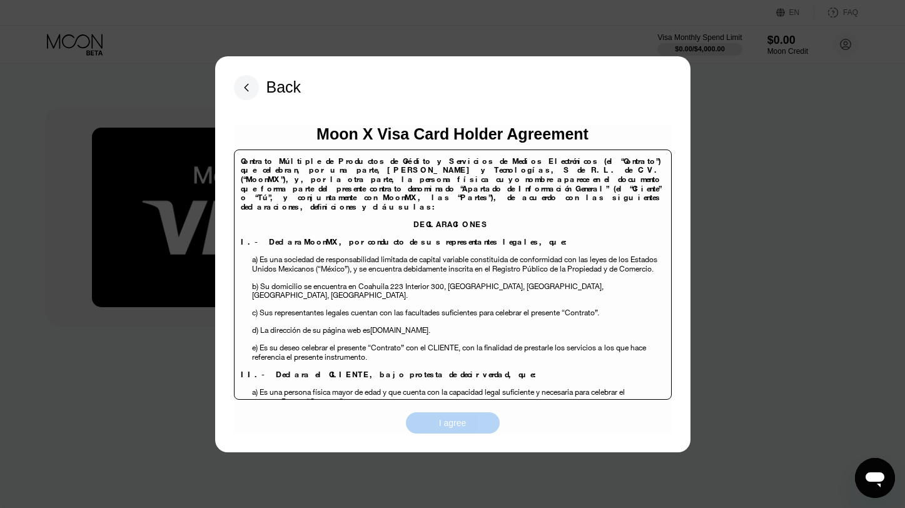
click at [473, 419] on div "I agree" at bounding box center [453, 422] width 94 height 21
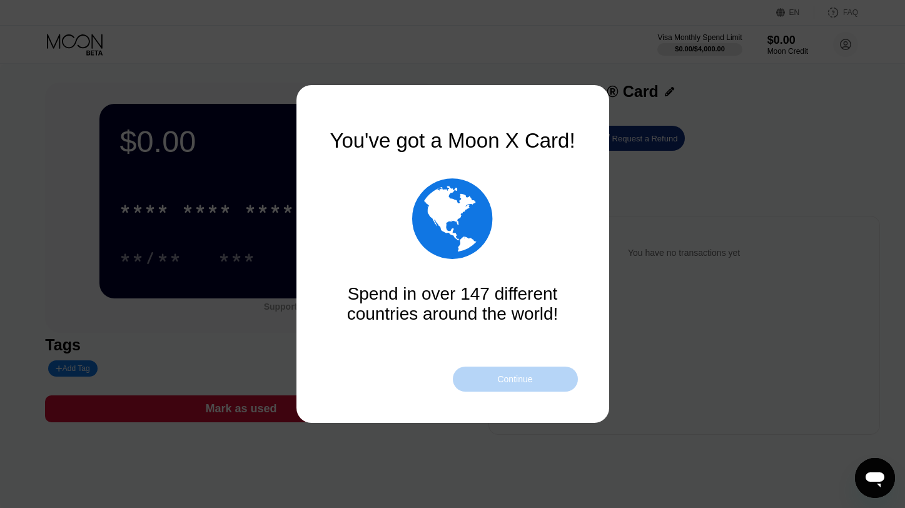
click at [530, 380] on div "Continue" at bounding box center [514, 379] width 35 height 10
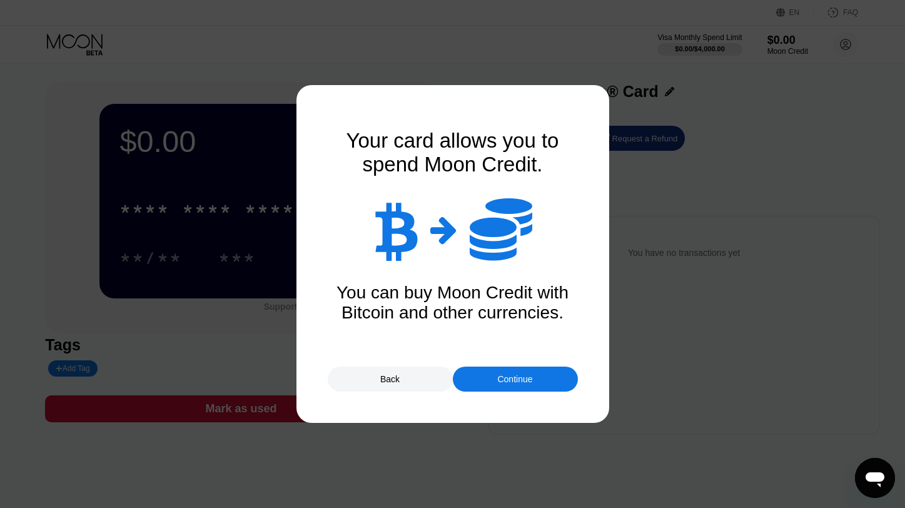
click at [530, 380] on div "Continue" at bounding box center [514, 379] width 35 height 10
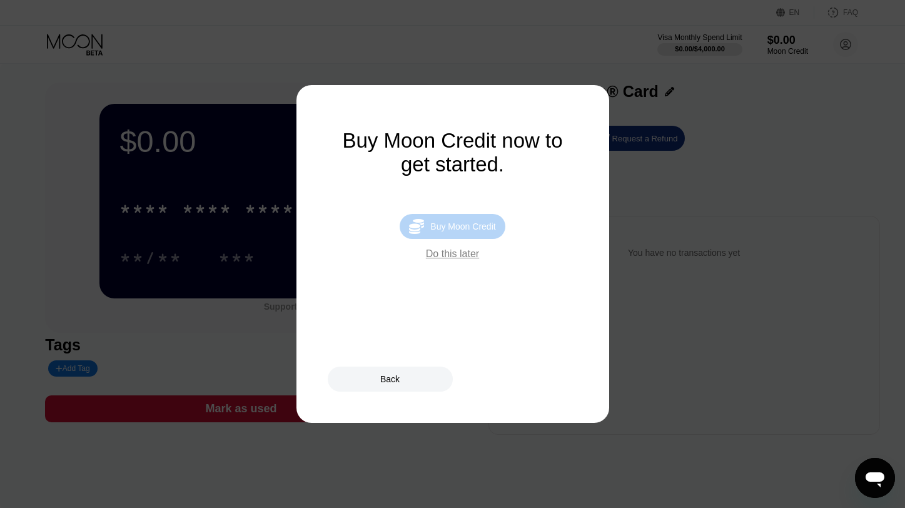
click at [472, 230] on div "Buy Moon Credit" at bounding box center [462, 226] width 65 height 10
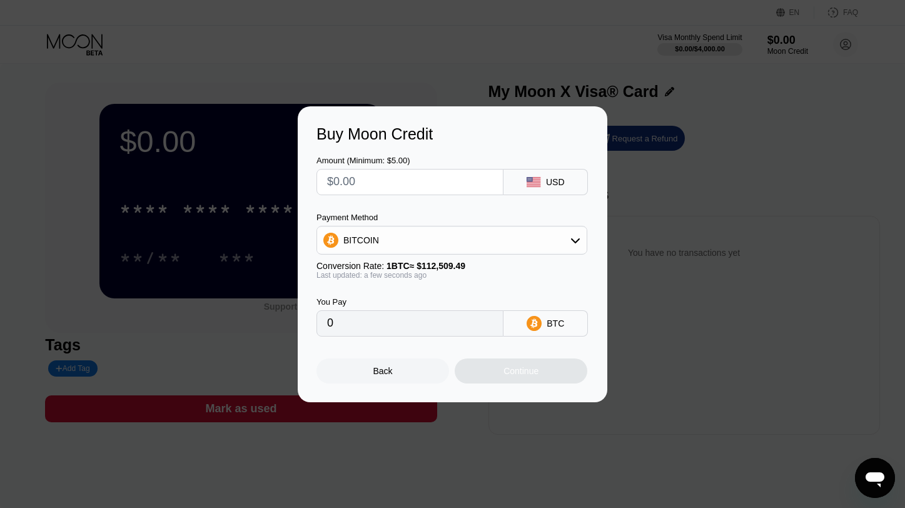
click at [679, 160] on div "Buy Moon Credit Amount (Minimum: $5.00) USD Payment Method BITCOIN Conversion R…" at bounding box center [452, 254] width 905 height 296
click at [398, 371] on div "Back" at bounding box center [382, 370] width 133 height 25
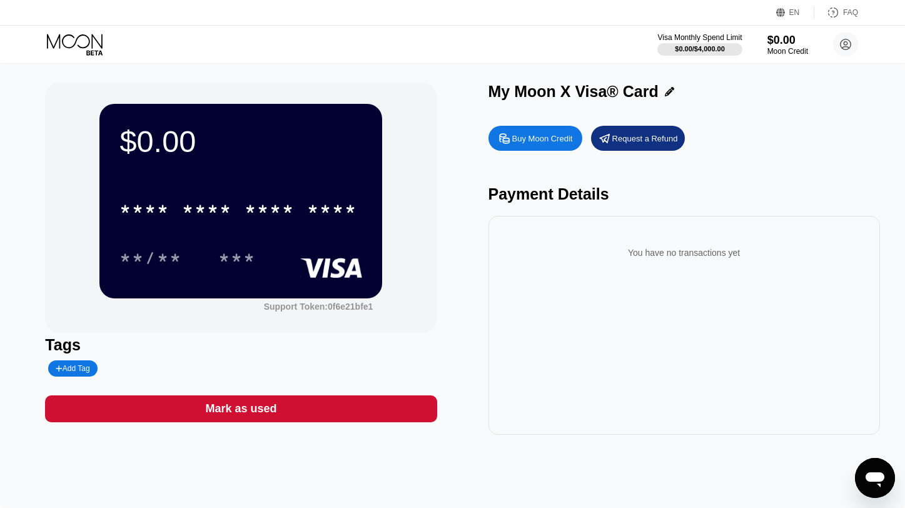
click at [548, 139] on div "Buy Moon Credit" at bounding box center [542, 138] width 61 height 11
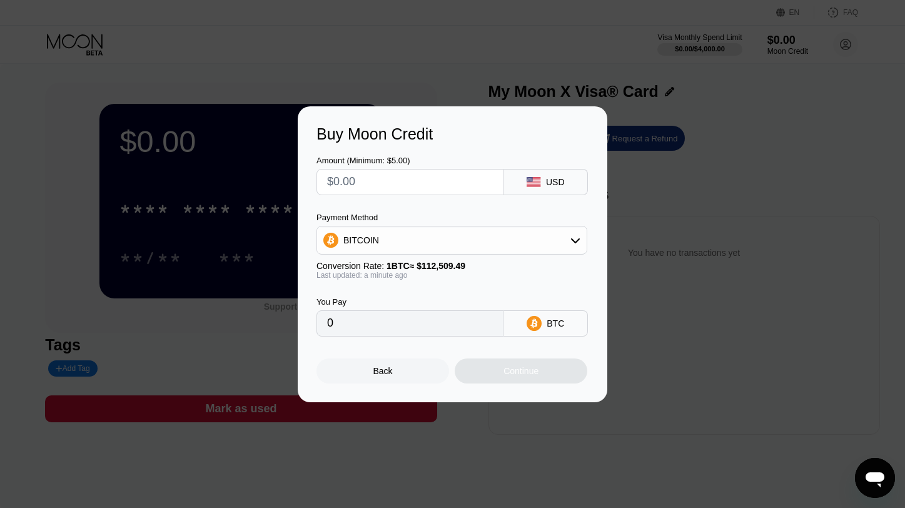
click at [478, 183] on input "text" at bounding box center [410, 181] width 166 height 25
type input "$1"
type input "0.00000889"
type input "$10"
type input "0.00008889"
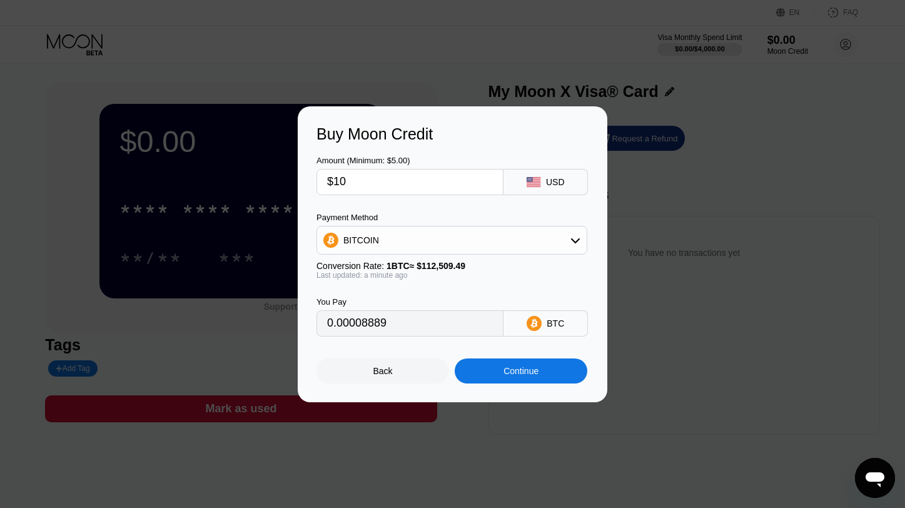
type input "$100"
type input "0.00088882"
type input "$1000"
type input "0.00888814"
type input "$100"
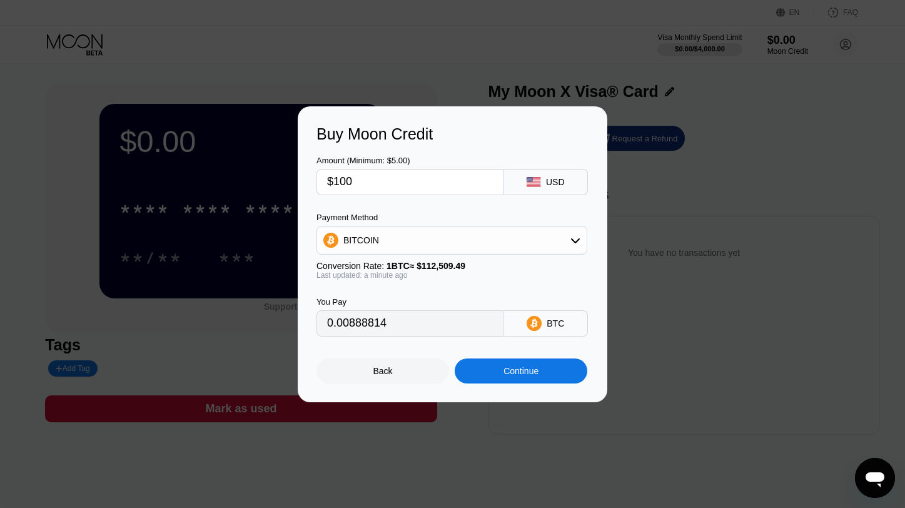
type input "0.00088882"
type input "$1"
type input "0"
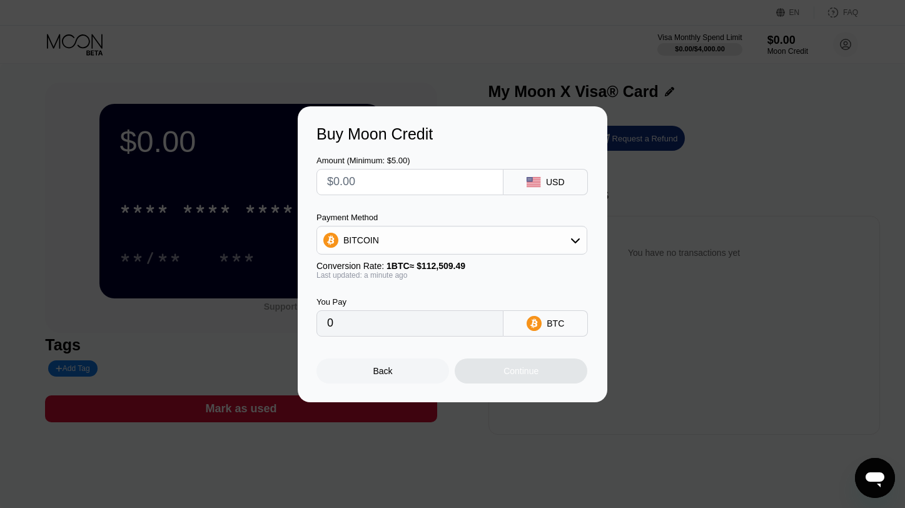
click at [720, 206] on div "Buy Moon Credit Amount (Minimum: $5.00) USD Payment Method BITCOIN Conversion R…" at bounding box center [452, 254] width 905 height 296
click at [384, 373] on div "Back" at bounding box center [382, 371] width 19 height 10
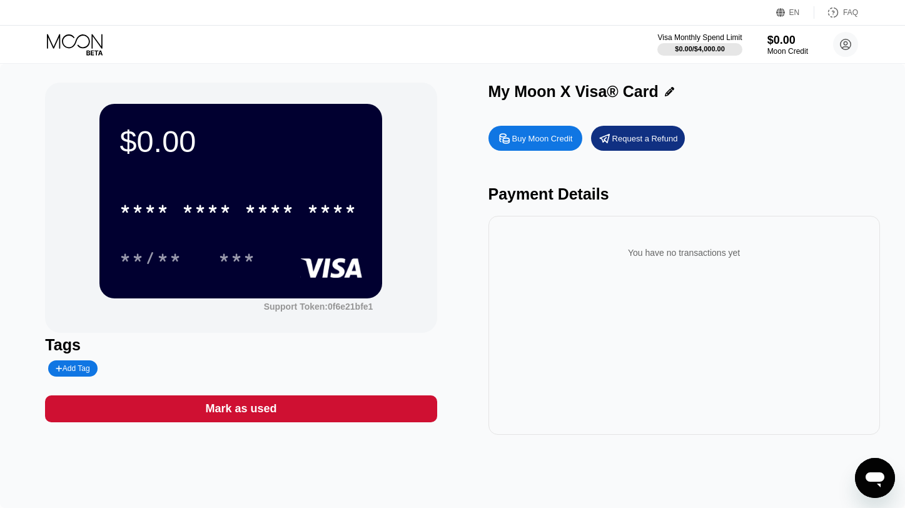
click at [527, 140] on div "Buy Moon Credit" at bounding box center [542, 138] width 61 height 11
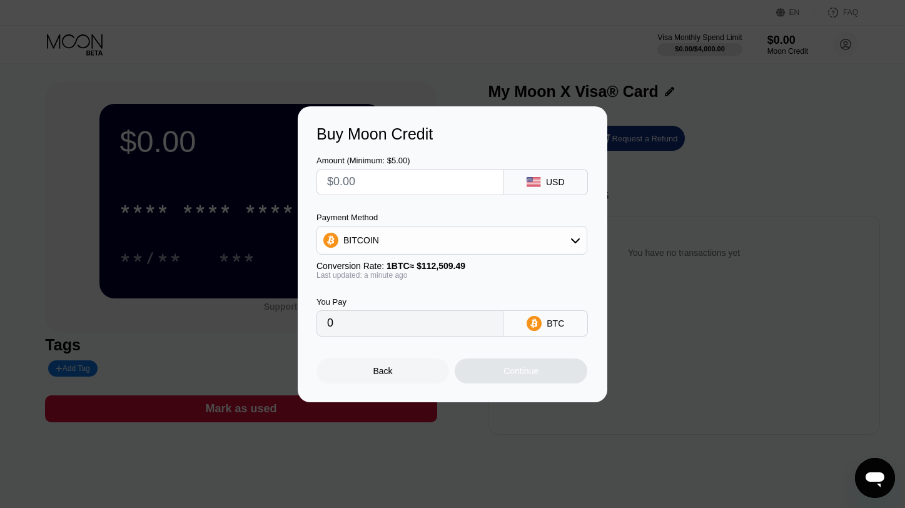
click at [466, 182] on input "text" at bounding box center [410, 181] width 166 height 25
type input "$10"
type input "0.00008889"
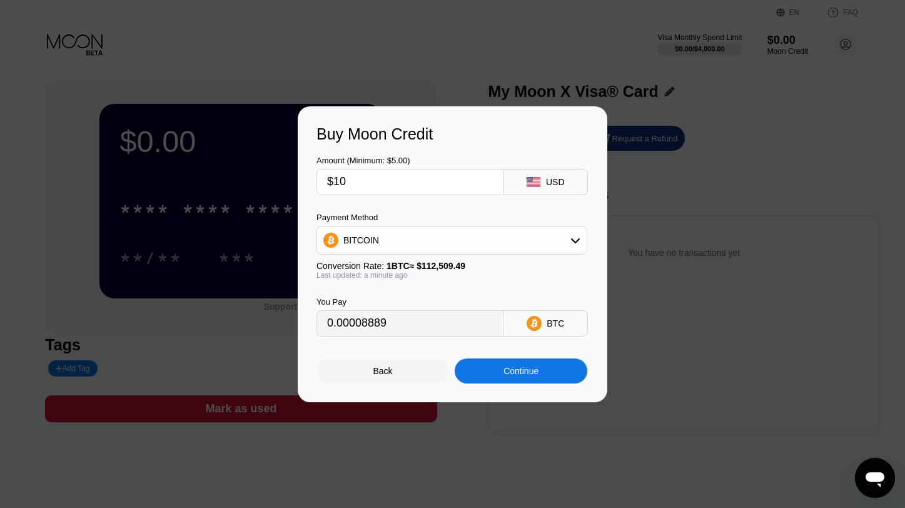
type input "$100"
type input "0.00088882"
type input "$100"
click at [223, 329] on div "Buy Moon Credit Amount (Minimum: $5.00) $100 USD Payment Method BITCOIN Convers…" at bounding box center [452, 254] width 905 height 296
click at [386, 371] on div "Back" at bounding box center [382, 371] width 19 height 10
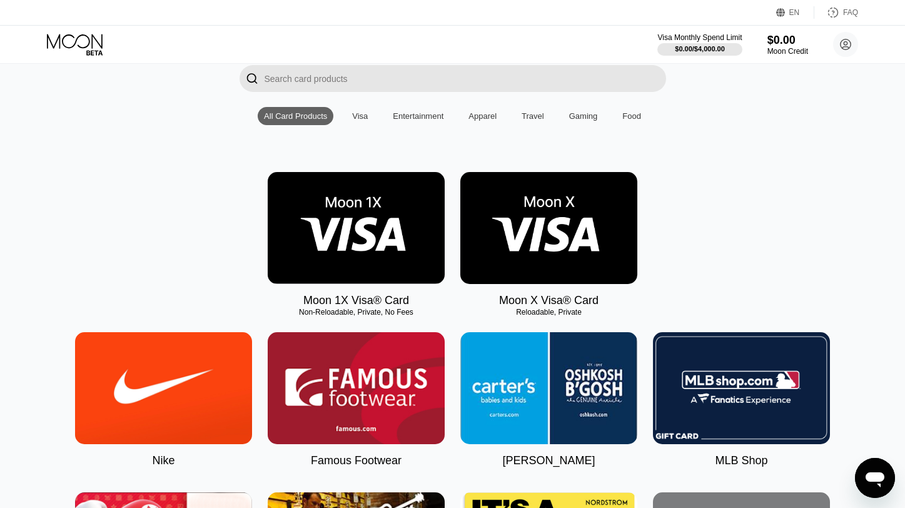
scroll to position [89, 0]
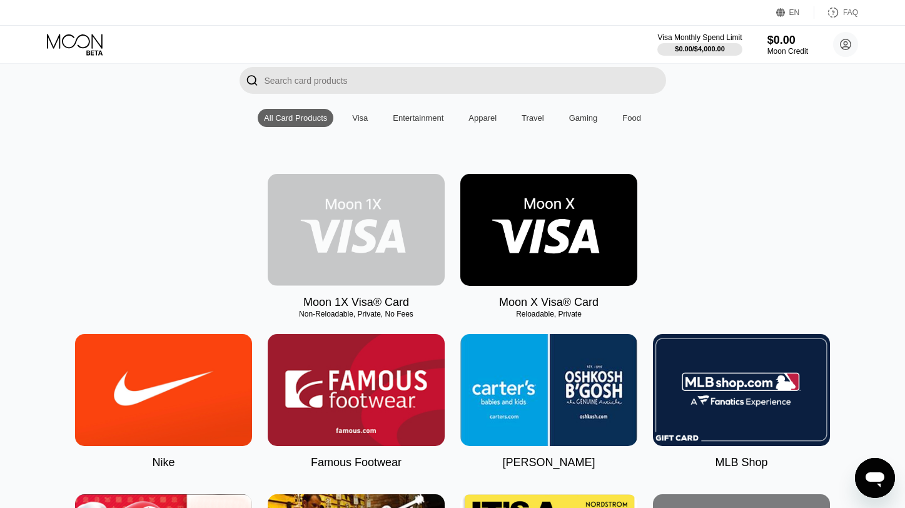
click at [348, 225] on img at bounding box center [356, 230] width 177 height 112
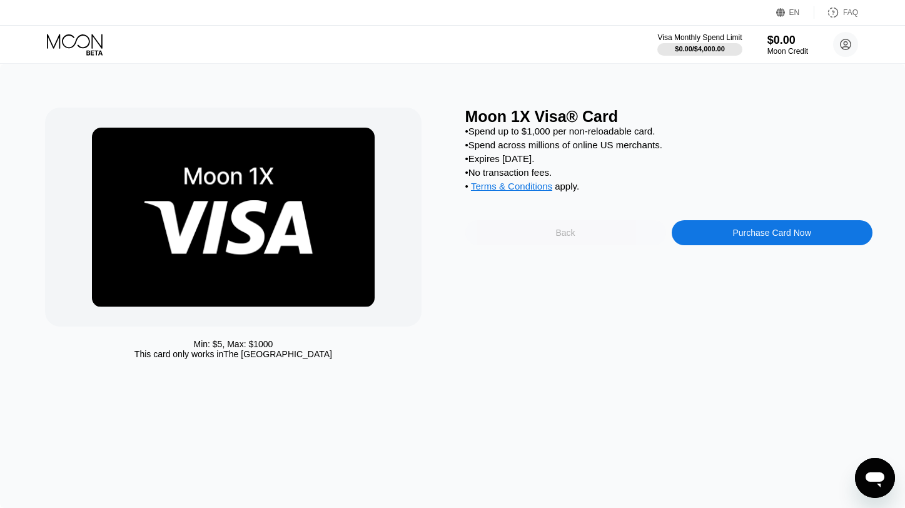
click at [552, 239] on div "Back" at bounding box center [565, 232] width 201 height 25
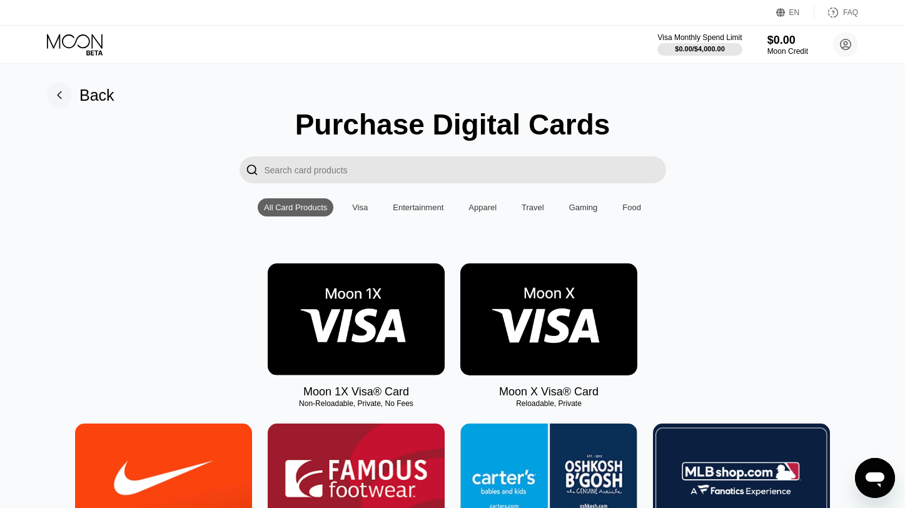
click at [535, 304] on img at bounding box center [548, 319] width 177 height 112
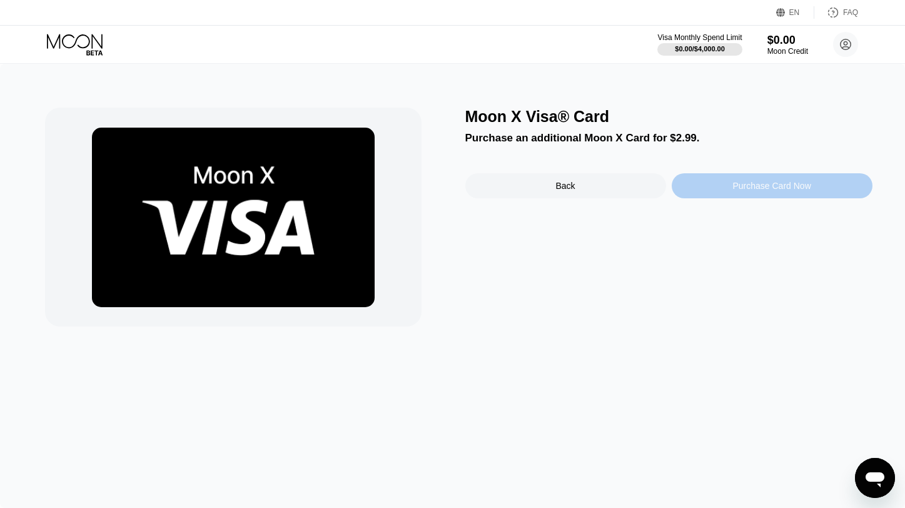
click at [750, 182] on div "Purchase Card Now" at bounding box center [771, 186] width 78 height 10
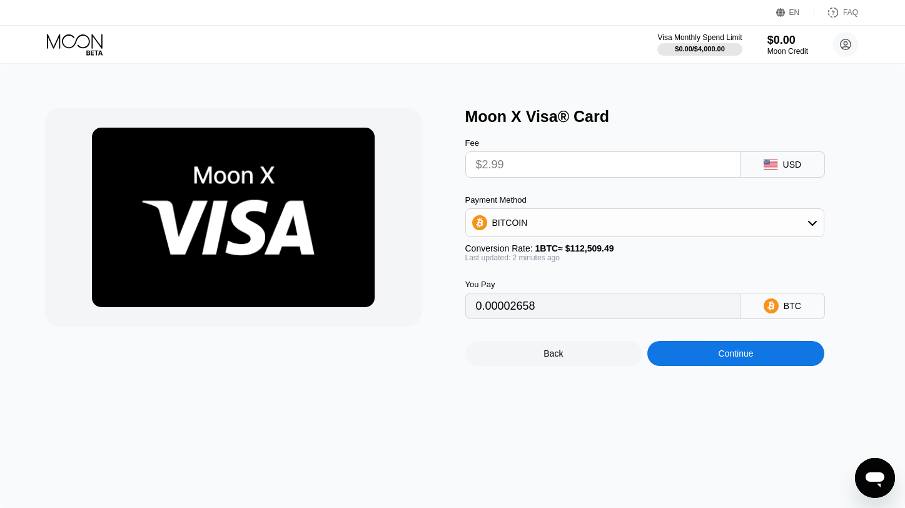
click at [88, 41] on icon at bounding box center [76, 45] width 58 height 22
